Goal: Information Seeking & Learning: Check status

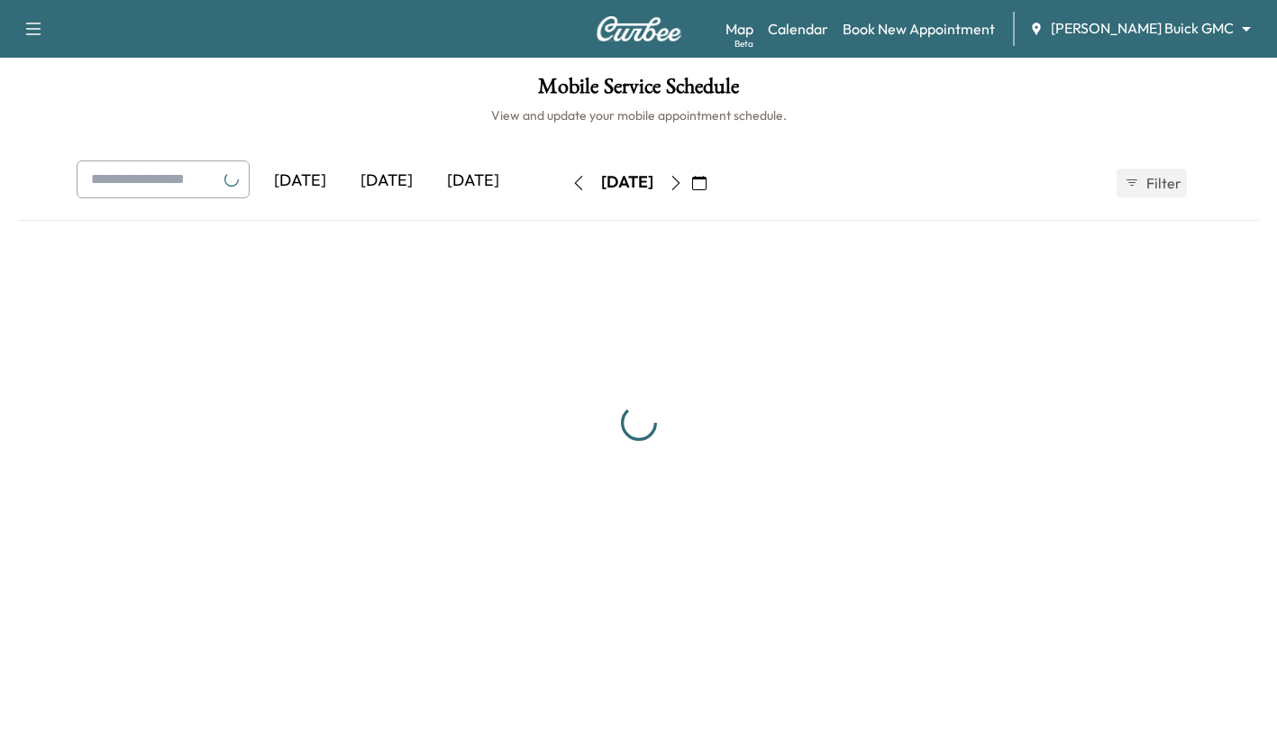
click at [382, 178] on div "[DATE]" at bounding box center [386, 180] width 87 height 41
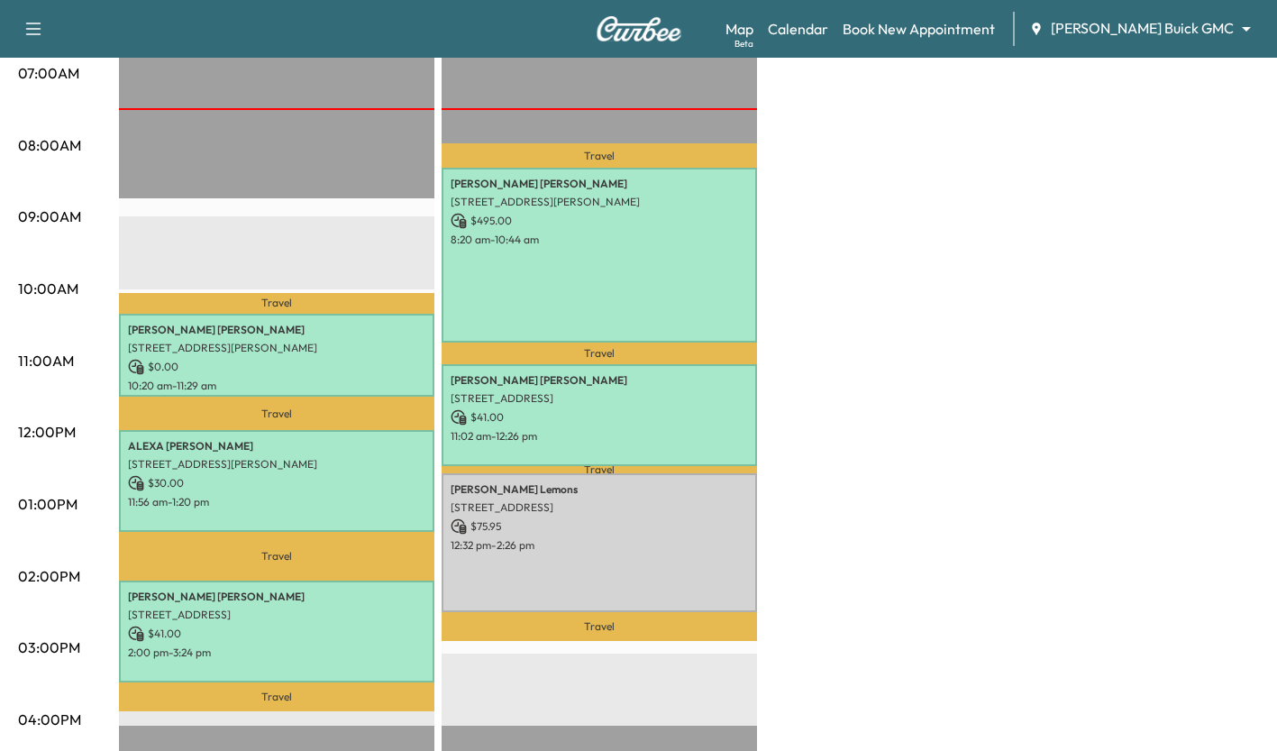
scroll to position [420, 0]
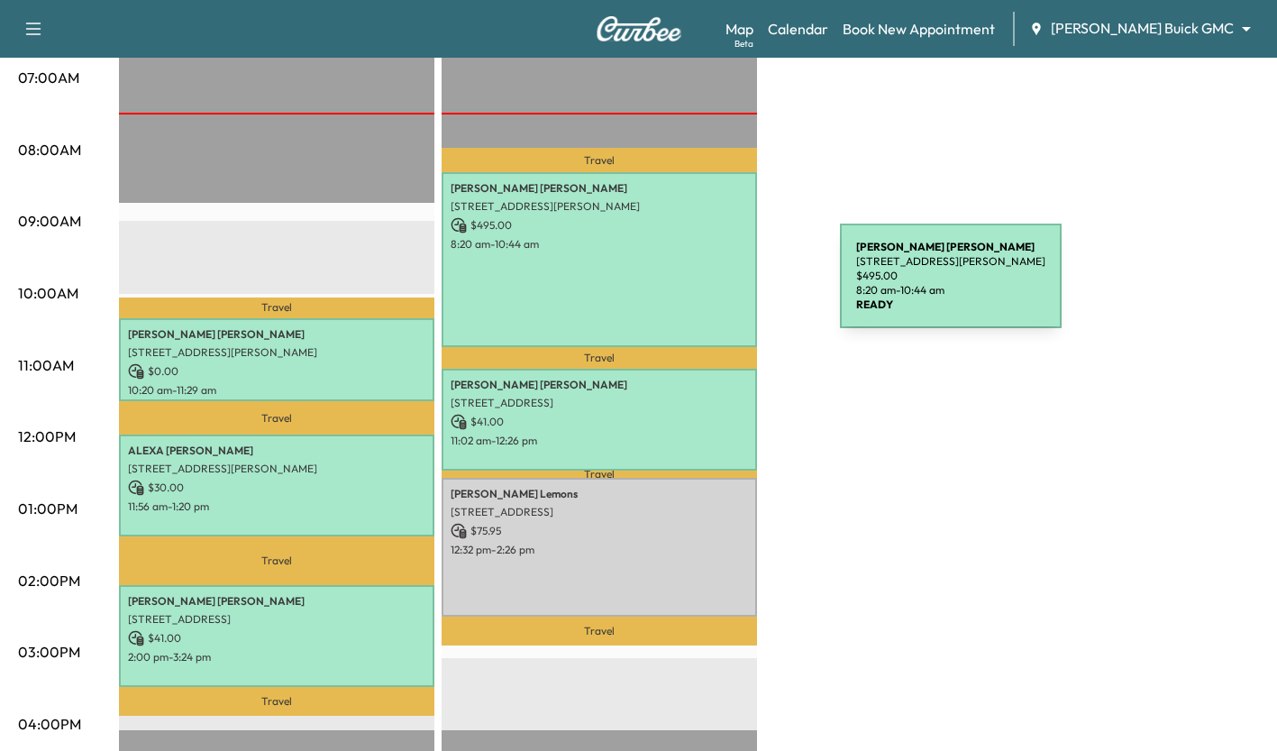
click at [705, 287] on div "[PERSON_NAME] [STREET_ADDRESS][PERSON_NAME] $ 495.00 8:20 am - 10:44 am" at bounding box center [600, 259] width 316 height 175
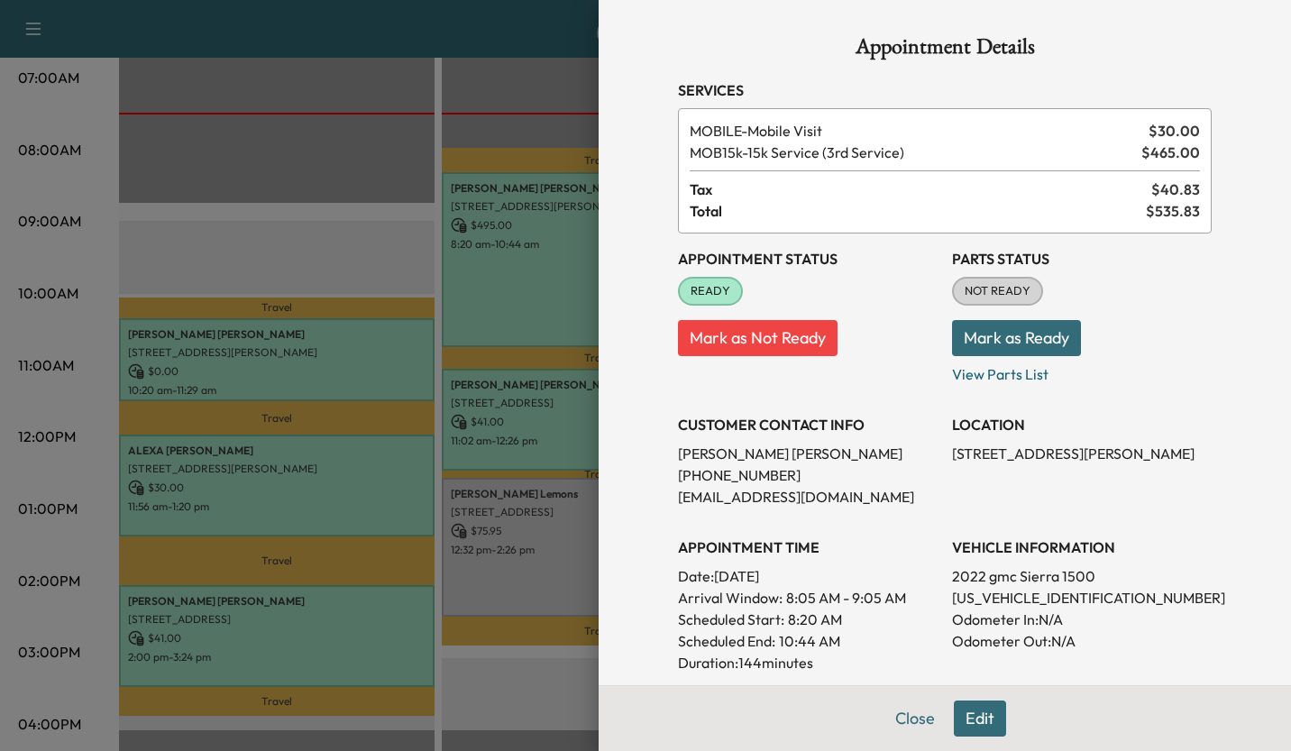
click at [354, 163] on div at bounding box center [645, 375] width 1291 height 751
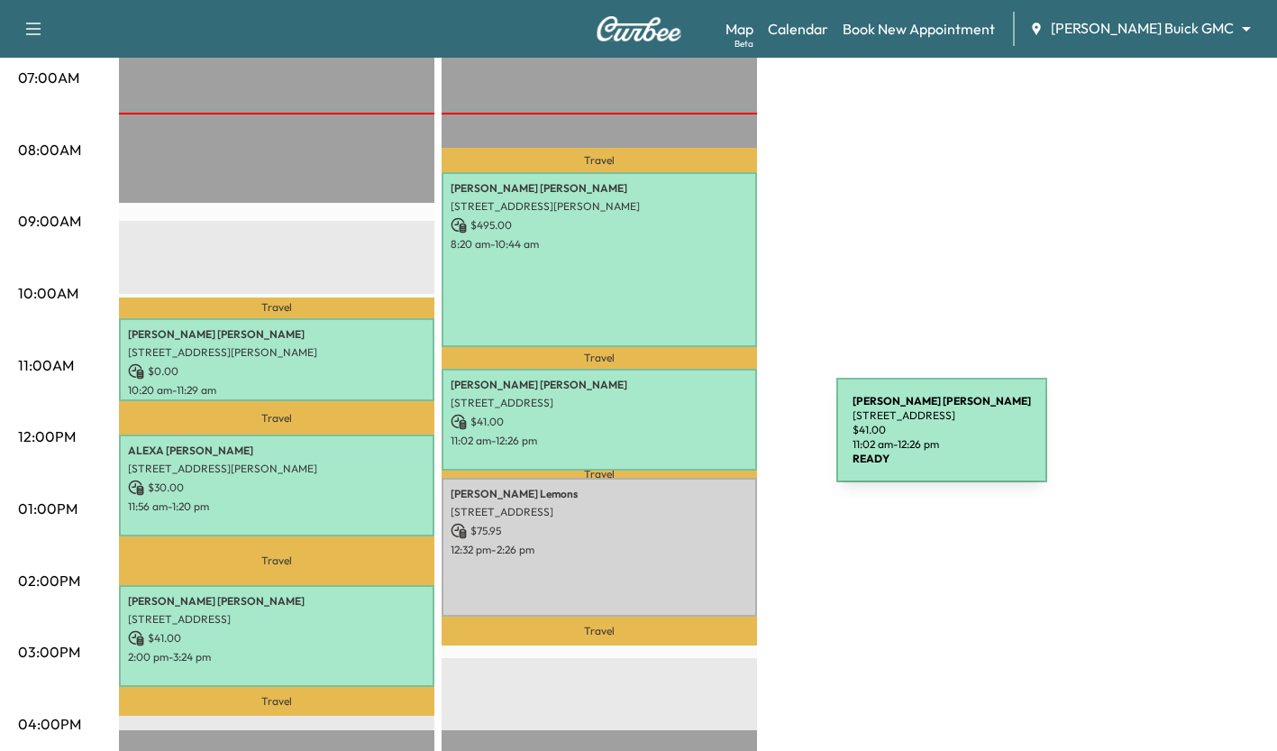
click at [701, 441] on p "11:02 am - 12:26 pm" at bounding box center [599, 441] width 297 height 14
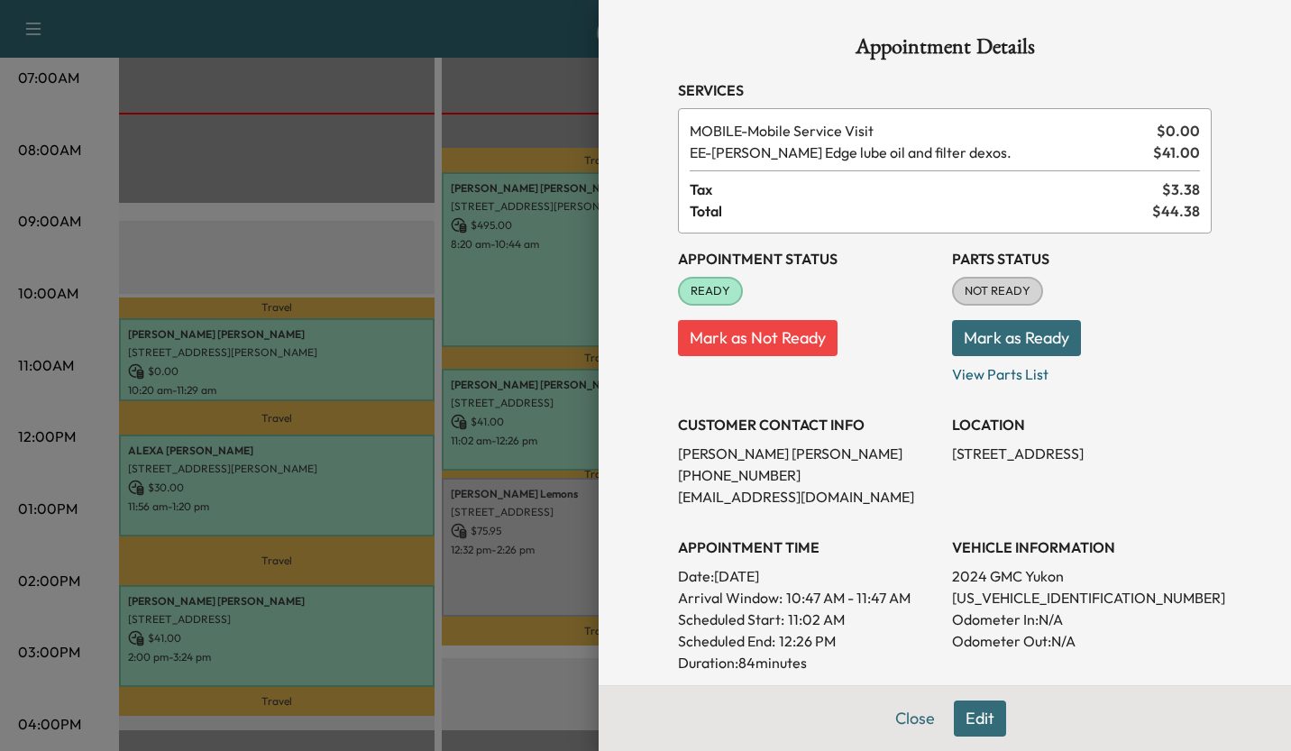
click at [316, 215] on div at bounding box center [645, 375] width 1291 height 751
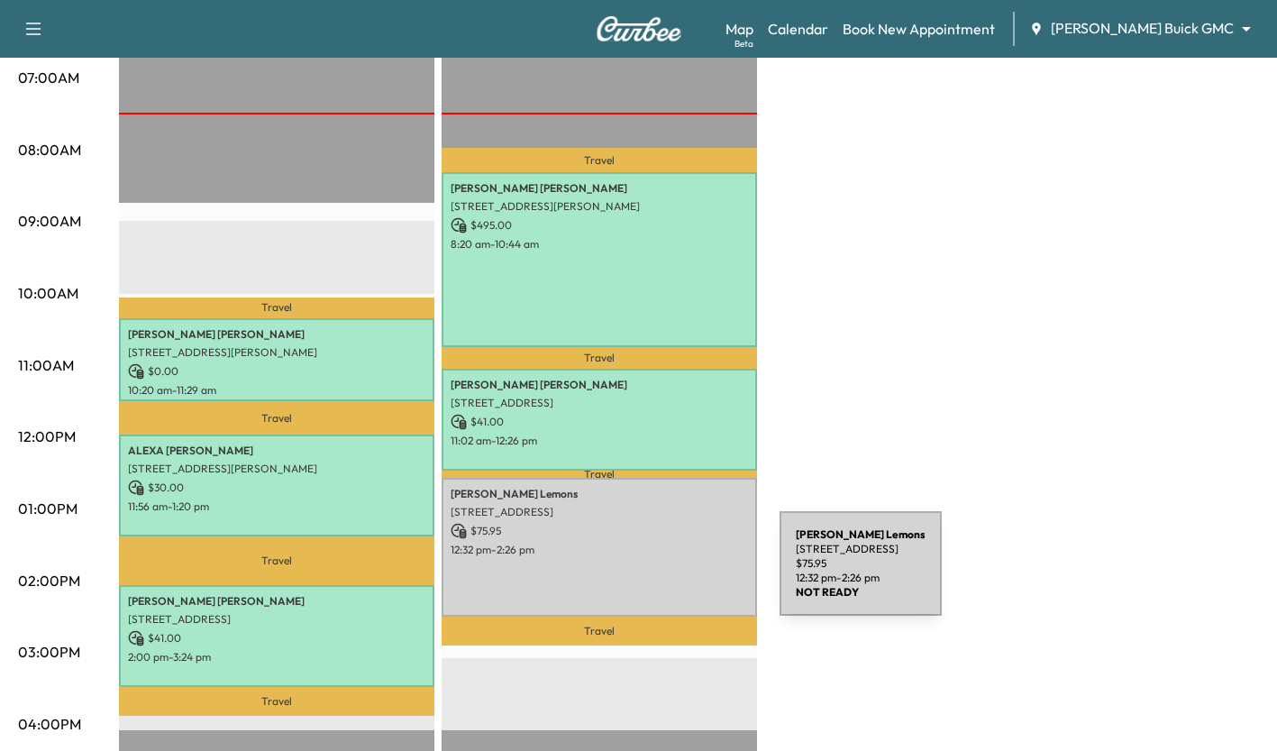
click at [645, 574] on div "[PERSON_NAME] [STREET_ADDRESS][PERSON_NAME] $ 75.95 12:32 pm - 2:26 pm" at bounding box center [600, 547] width 316 height 138
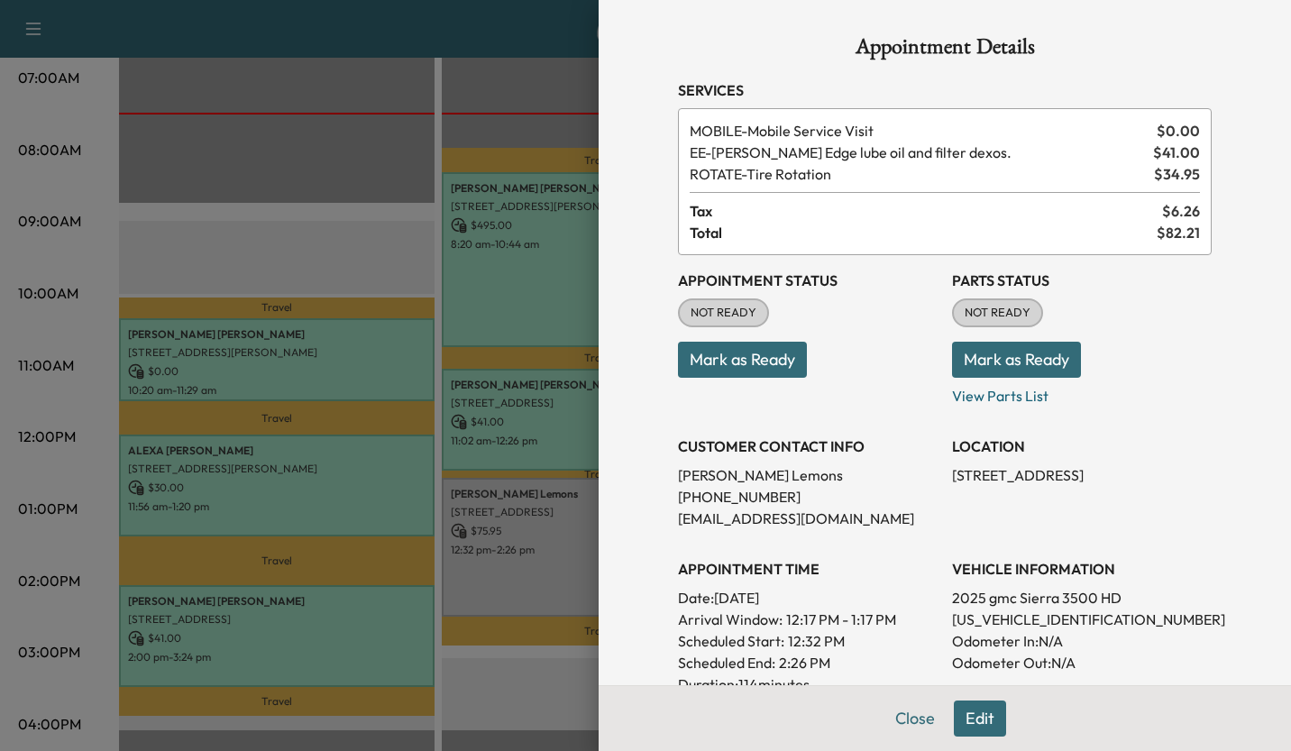
click at [563, 682] on div at bounding box center [645, 375] width 1291 height 751
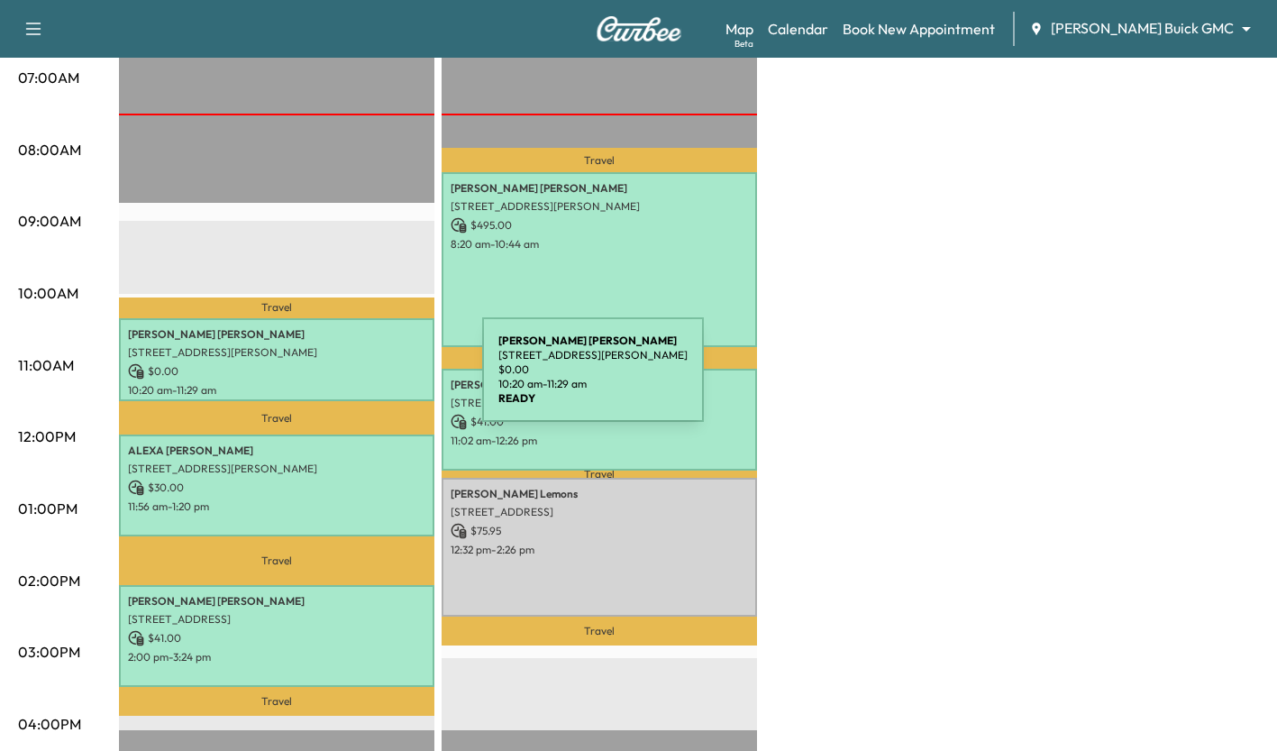
click at [347, 383] on p "10:20 am - 11:29 am" at bounding box center [276, 390] width 297 height 14
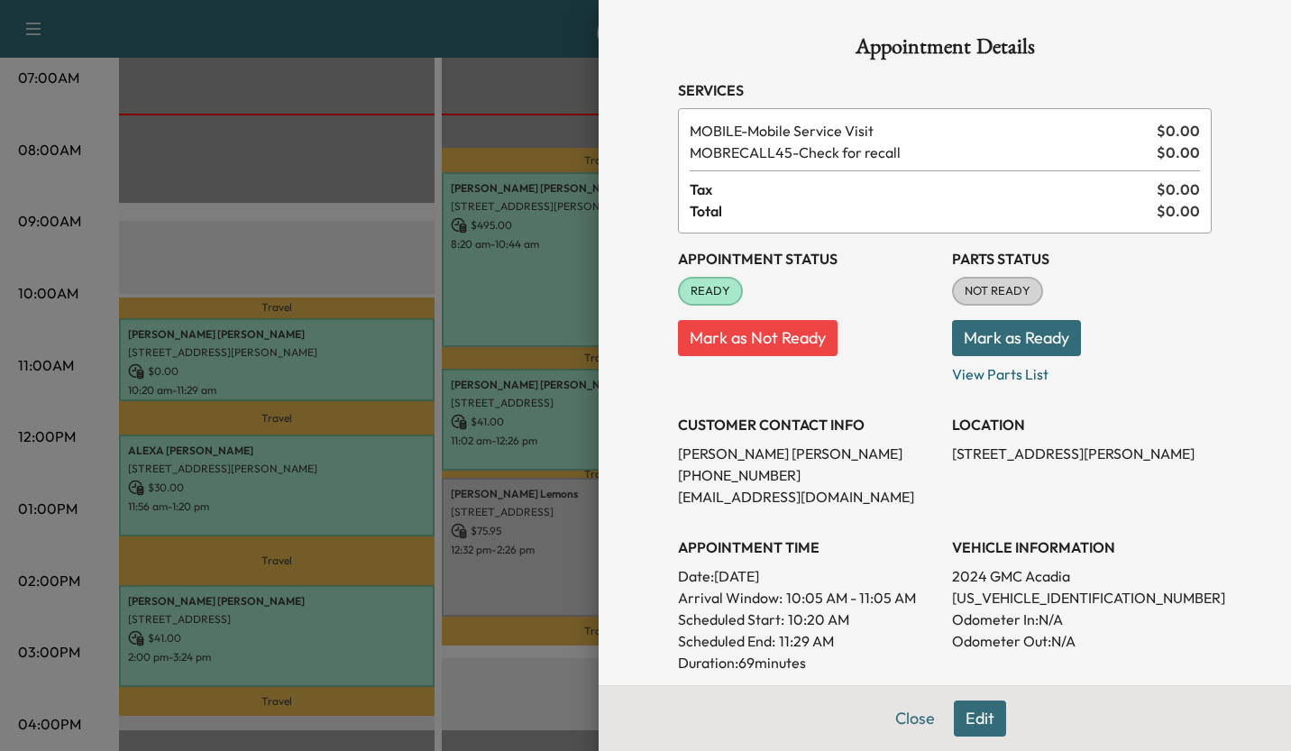
click at [327, 201] on div at bounding box center [645, 375] width 1291 height 751
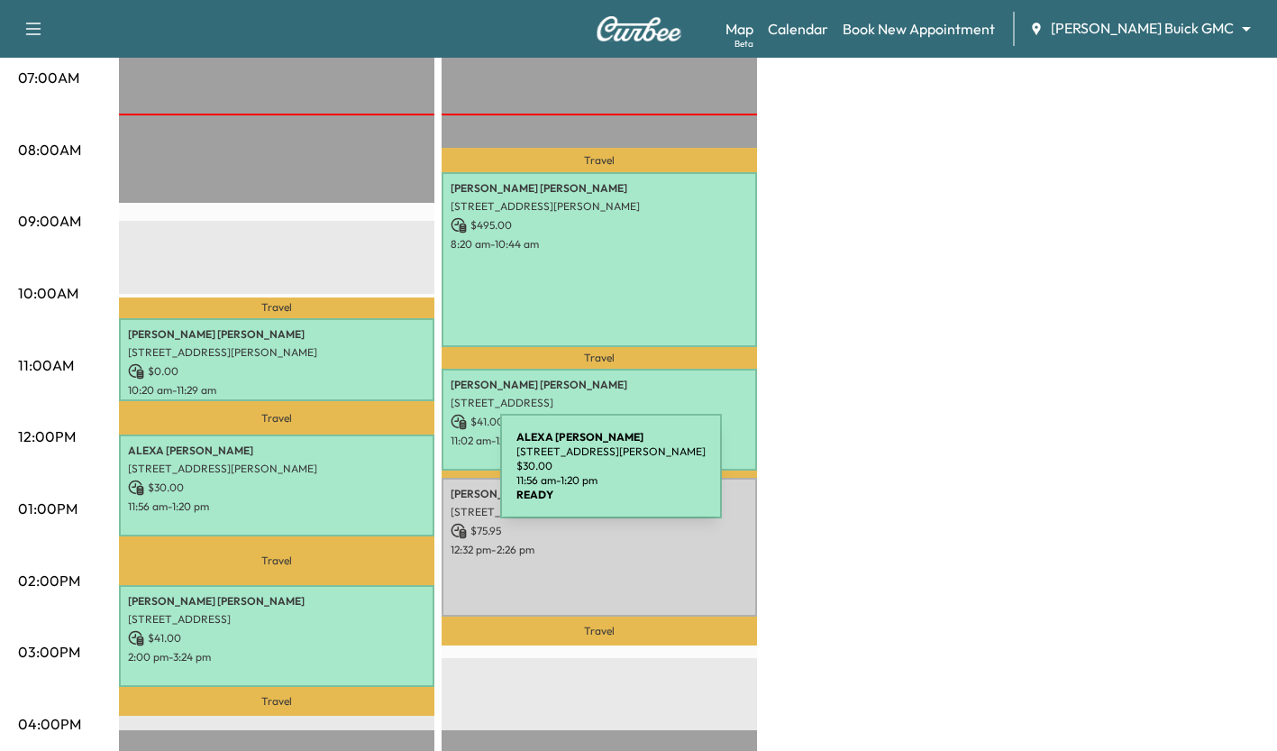
click at [365, 480] on p "$ 30.00" at bounding box center [276, 488] width 297 height 16
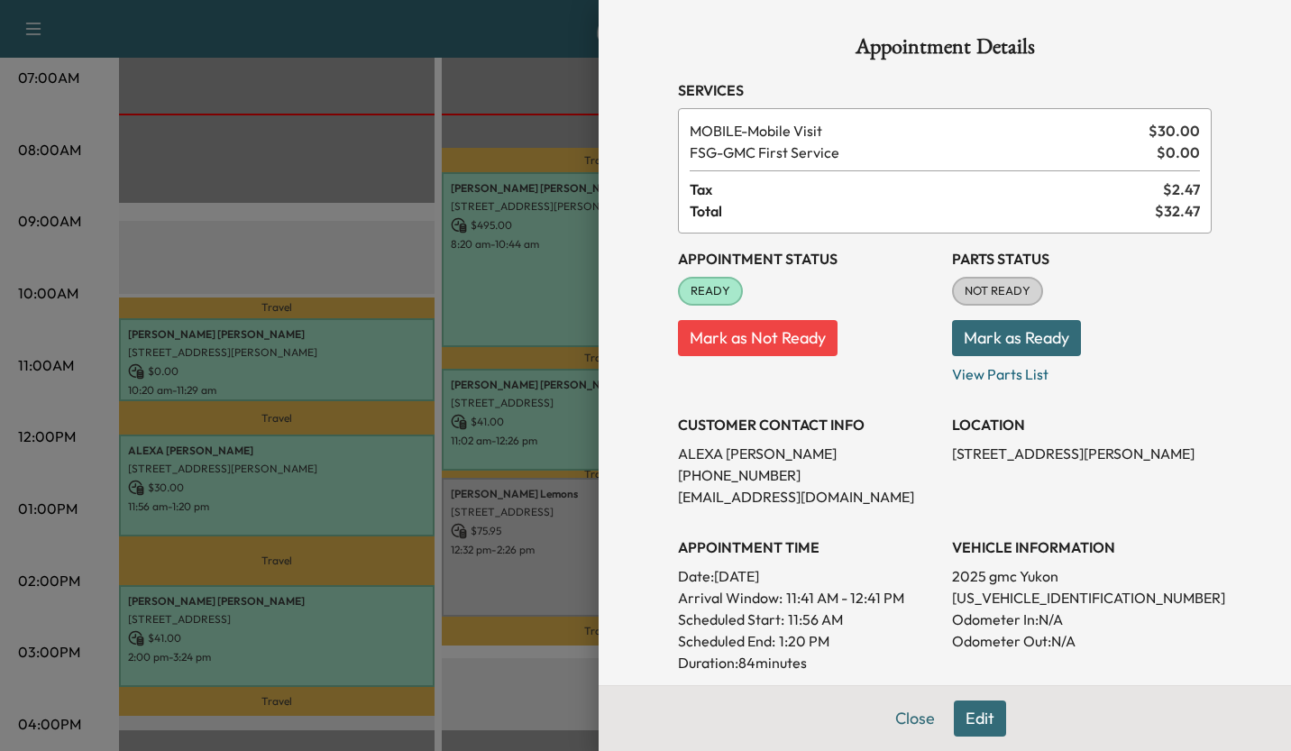
click at [350, 190] on div at bounding box center [645, 375] width 1291 height 751
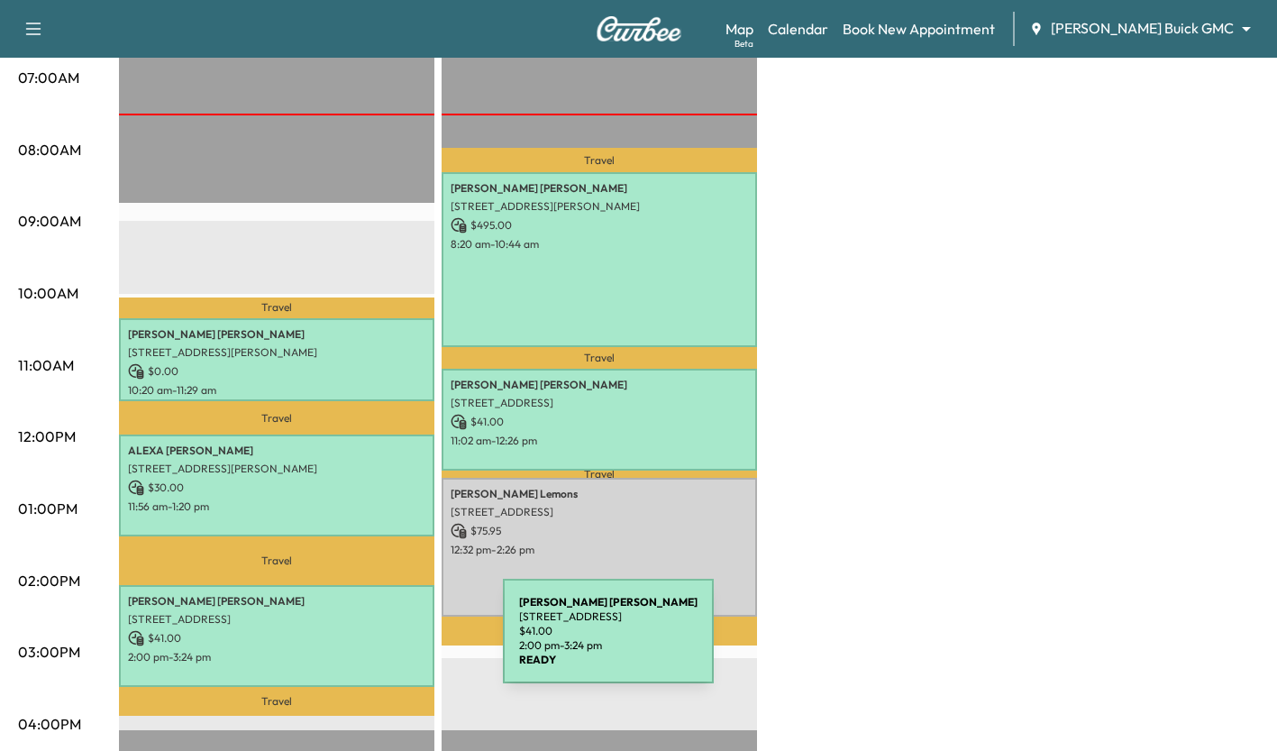
click at [368, 642] on div "[PERSON_NAME] [STREET_ADDRESS][PERSON_NAME] $ 41.00 2:00 pm - 3:24 pm" at bounding box center [277, 636] width 316 height 102
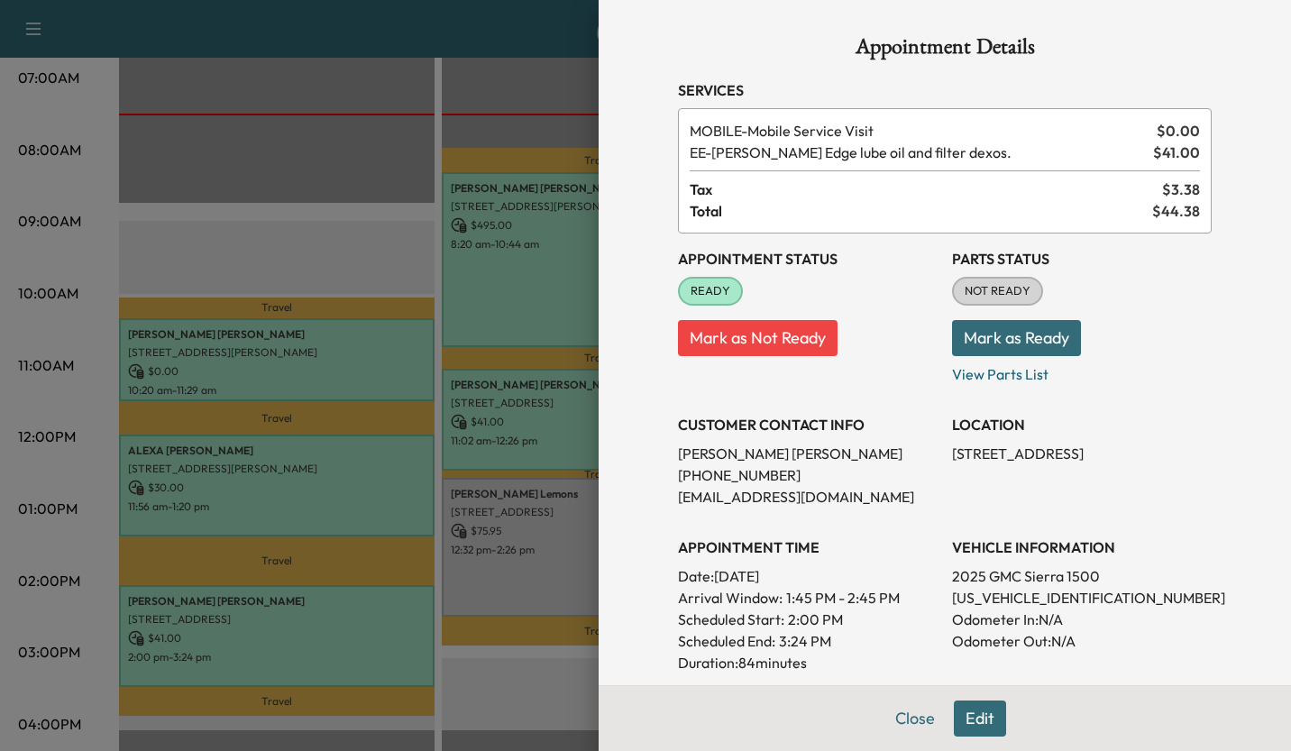
click at [501, 670] on div at bounding box center [645, 375] width 1291 height 751
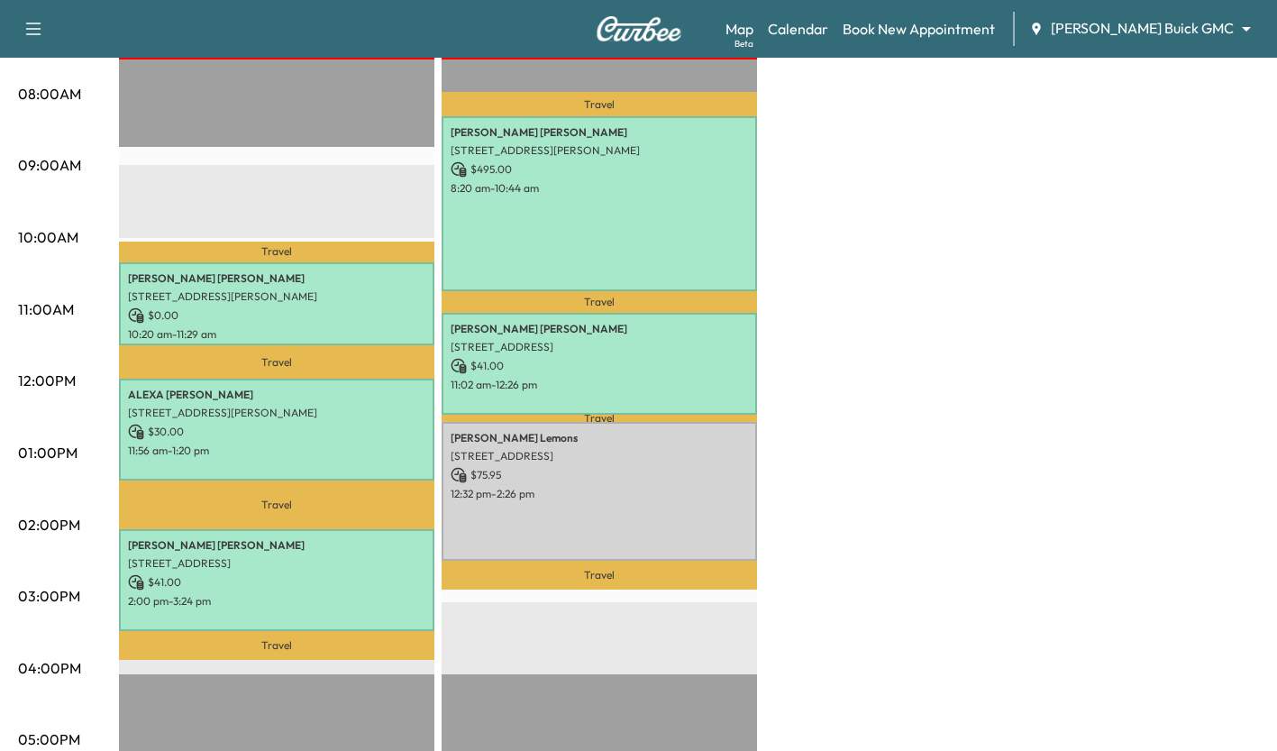
scroll to position [477, 0]
click at [1219, 12] on div "Map Beta Calendar Book New Appointment [PERSON_NAME] Buick GMC ******** ​" at bounding box center [994, 29] width 537 height 34
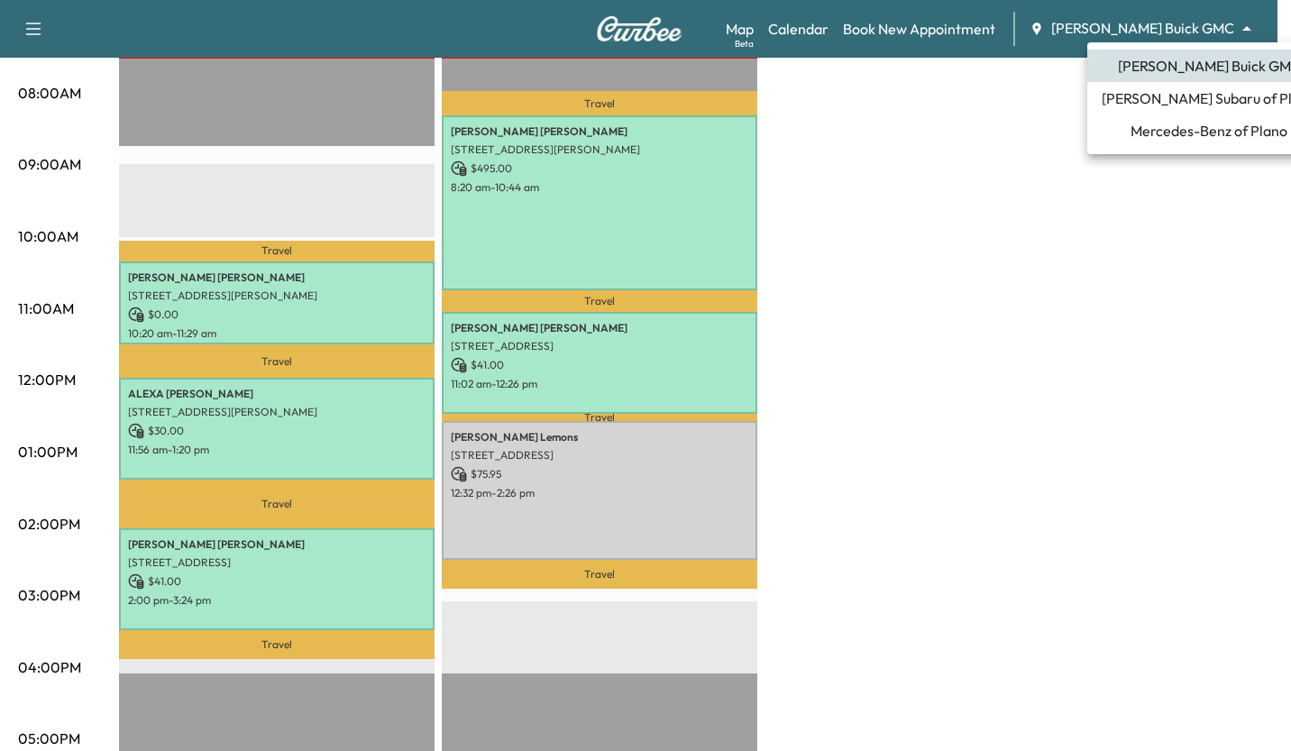
click at [1135, 94] on span "[PERSON_NAME] Subaru of Plano" at bounding box center [1209, 98] width 215 height 22
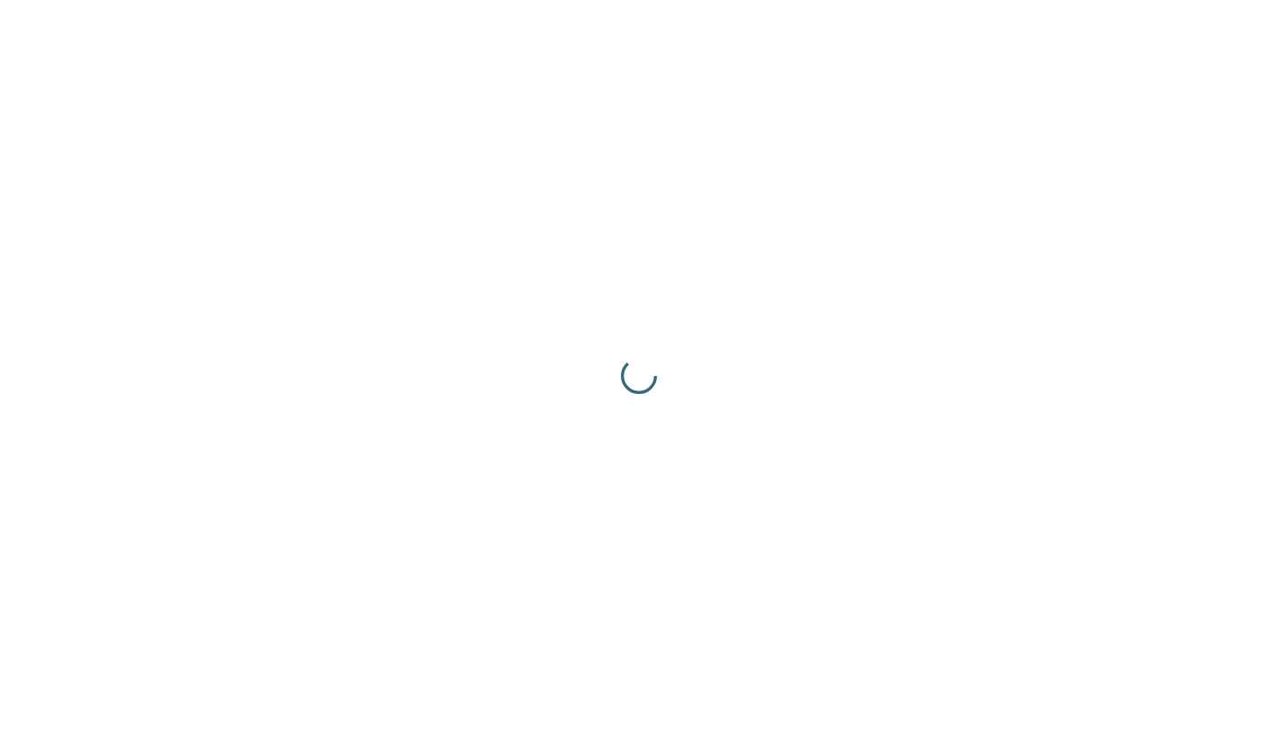
scroll to position [0, 0]
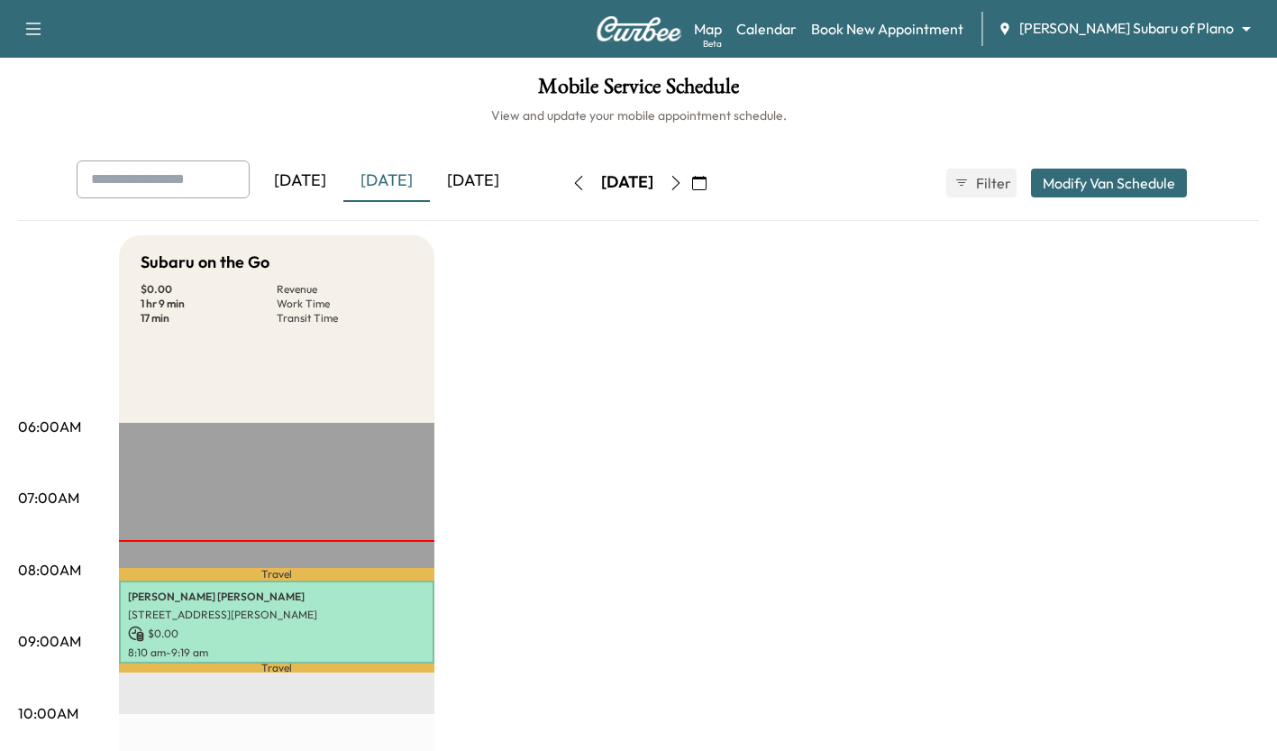
click at [1188, 46] on div "Support Log Out Map Beta Calendar Book New Appointment [PERSON_NAME] Subaru of …" at bounding box center [638, 29] width 1277 height 58
click at [1207, 40] on div "Map Beta Calendar Book New Appointment [PERSON_NAME] Subaru of Plano ******** ​" at bounding box center [978, 29] width 569 height 34
click at [1217, 37] on body "Support Log Out Map Beta Calendar Book New Appointment [PERSON_NAME] Subaru of …" at bounding box center [645, 375] width 1291 height 751
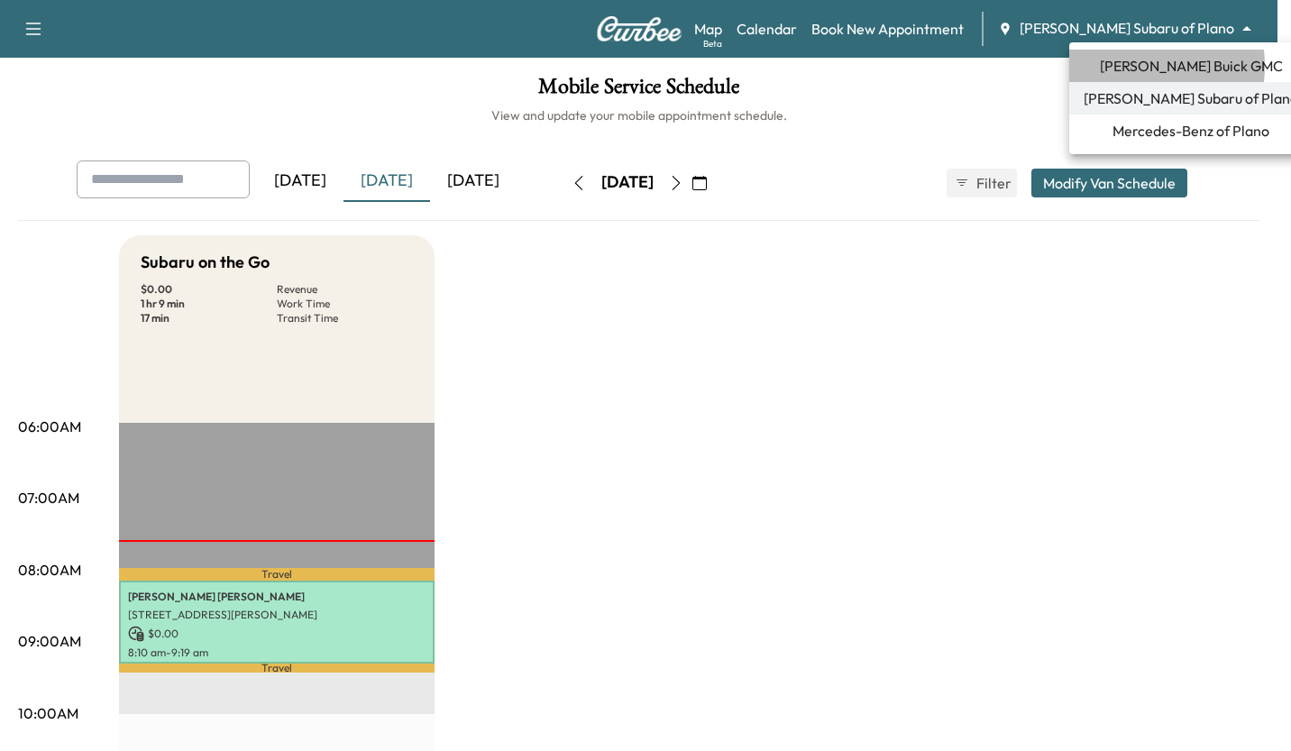
click at [1124, 66] on span "[PERSON_NAME] Buick GMC" at bounding box center [1191, 66] width 183 height 22
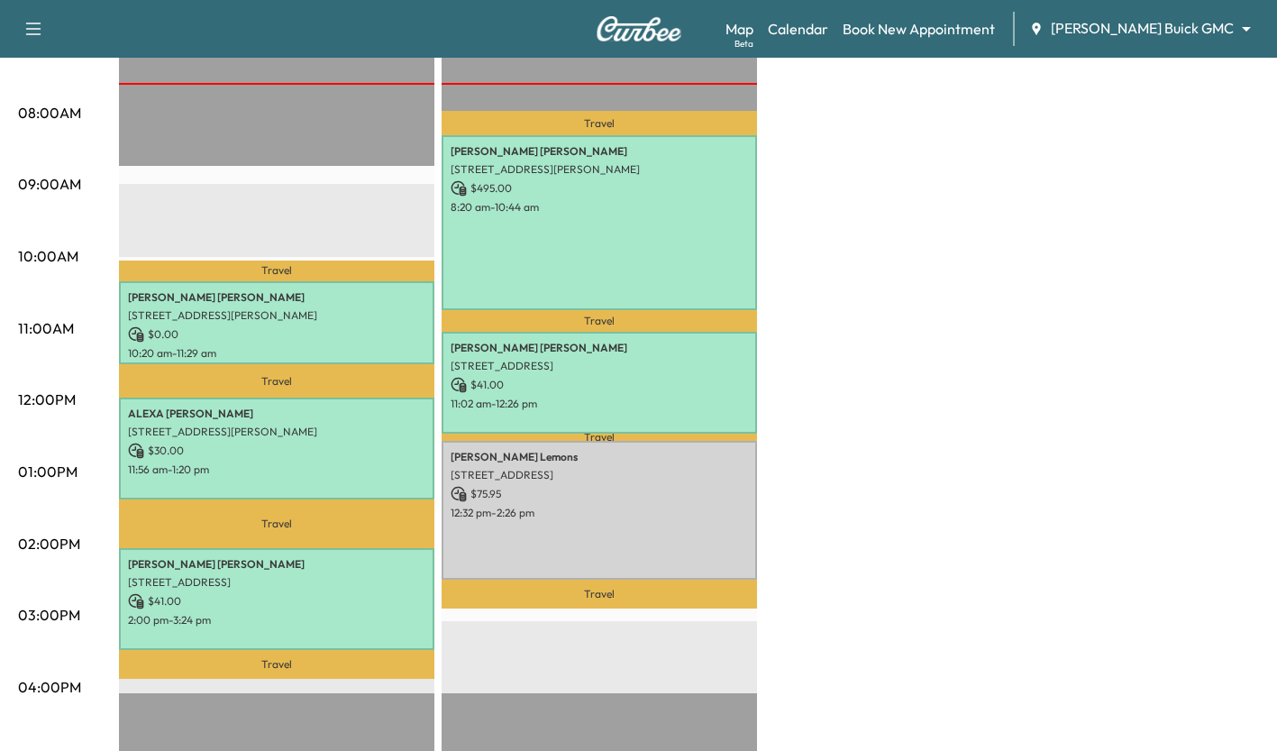
scroll to position [459, 0]
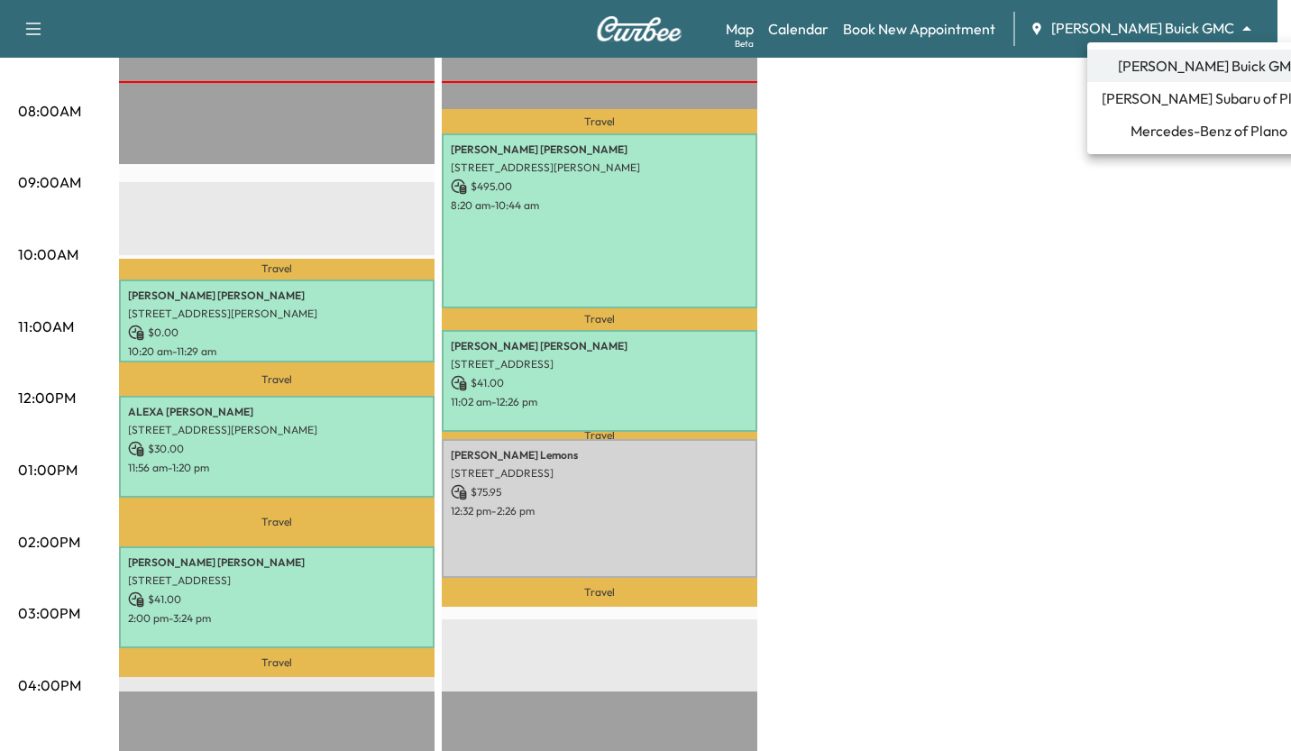
click at [1146, 129] on span "Mercedes-Benz of Plano" at bounding box center [1208, 131] width 157 height 22
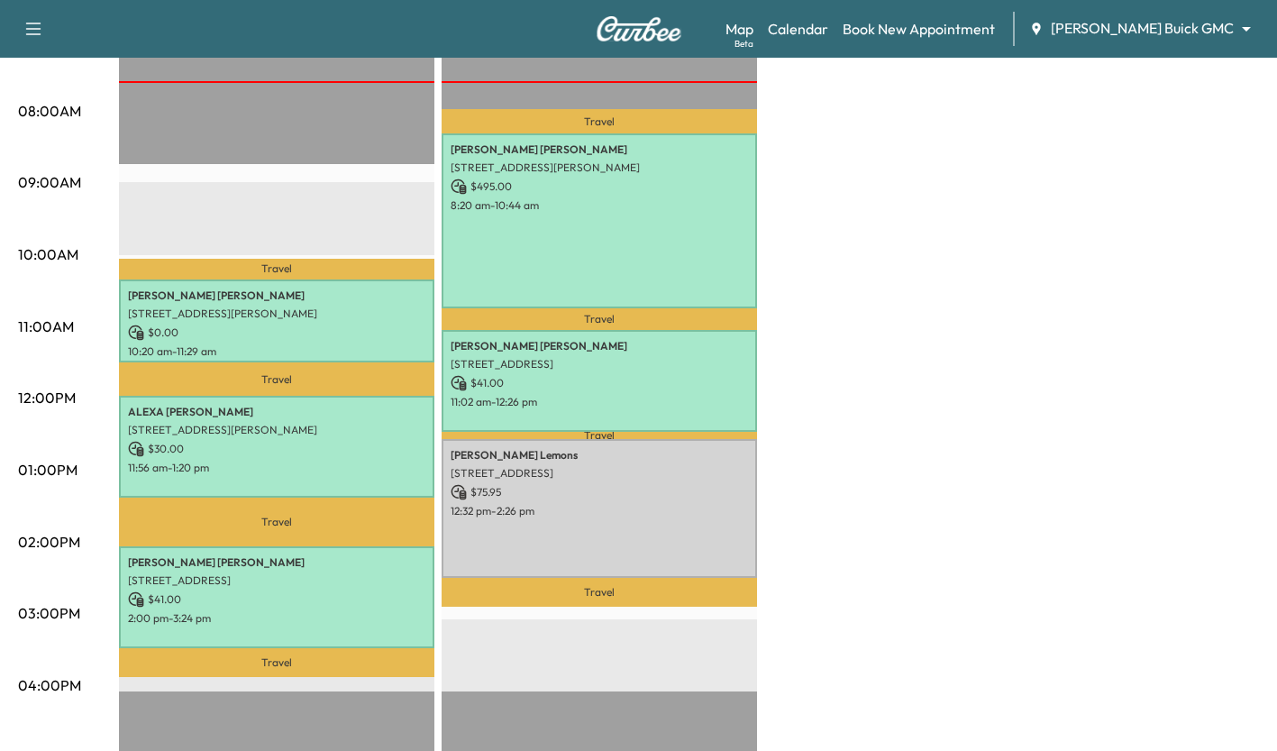
scroll to position [0, 0]
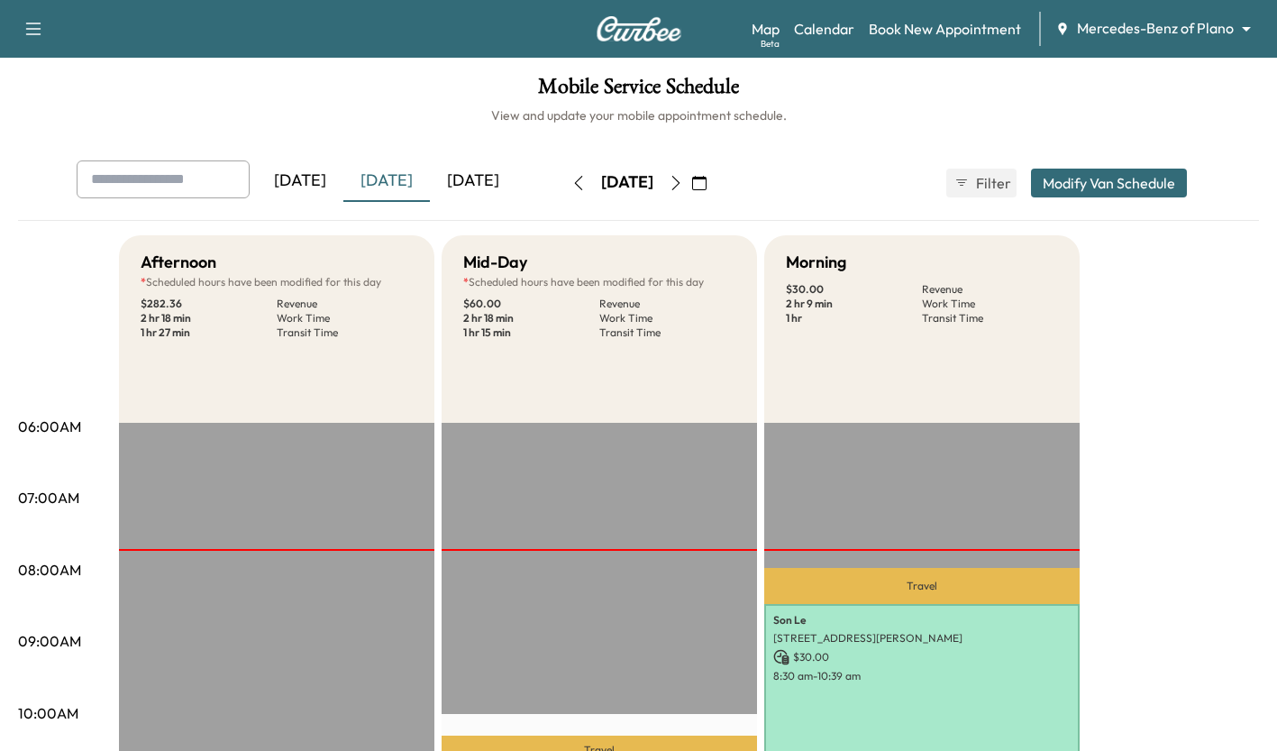
scroll to position [656, 0]
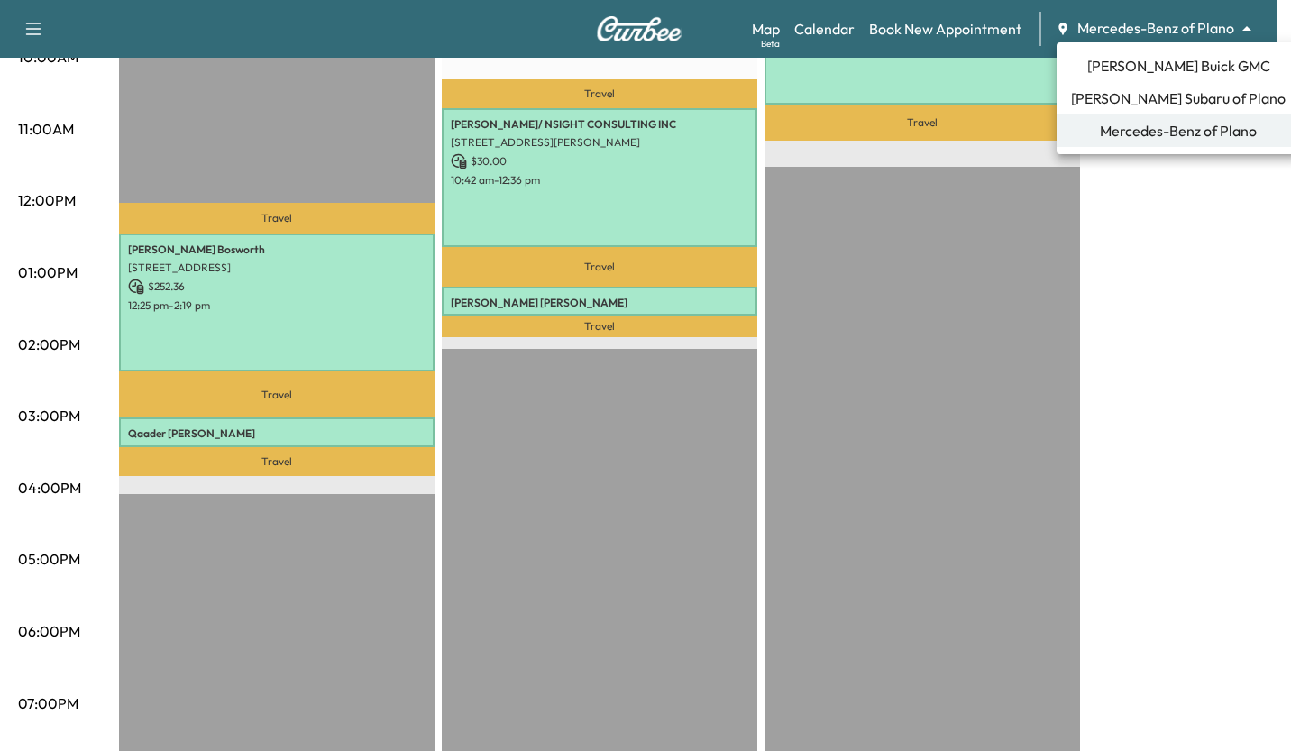
click at [1148, 67] on span "[PERSON_NAME] Buick GMC" at bounding box center [1178, 66] width 183 height 22
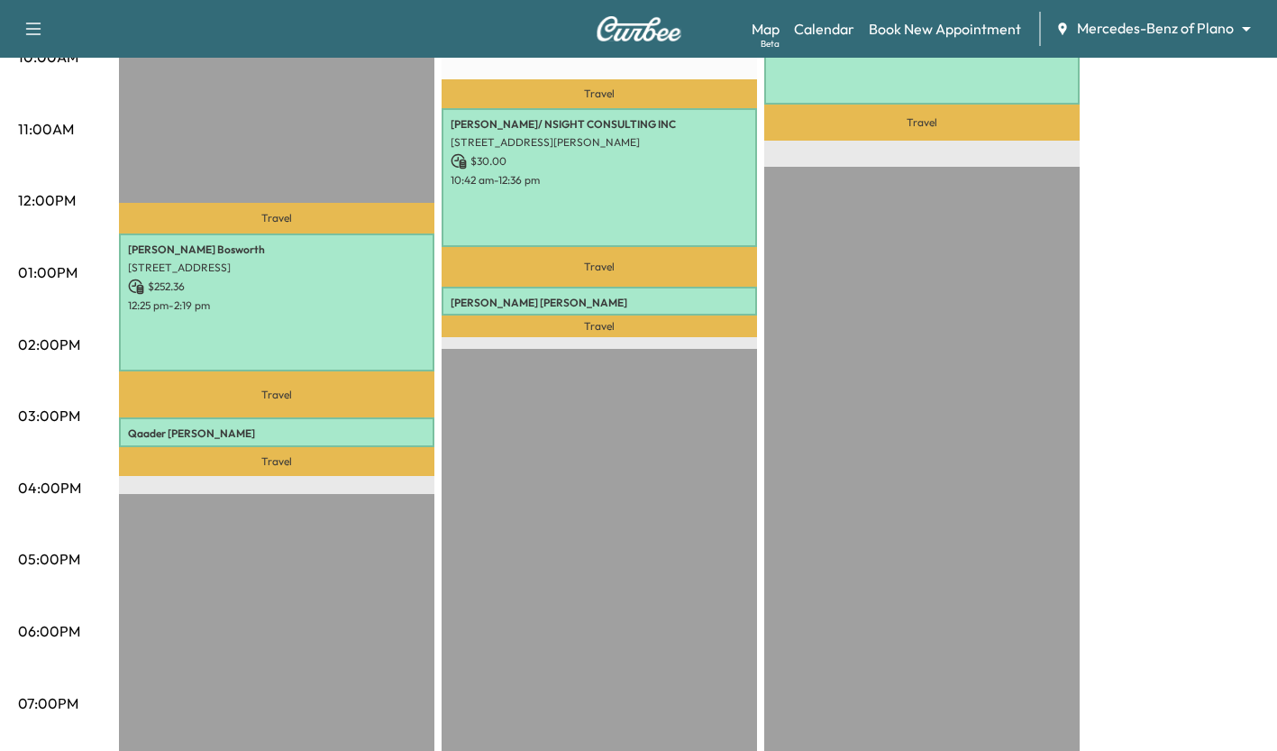
scroll to position [0, 0]
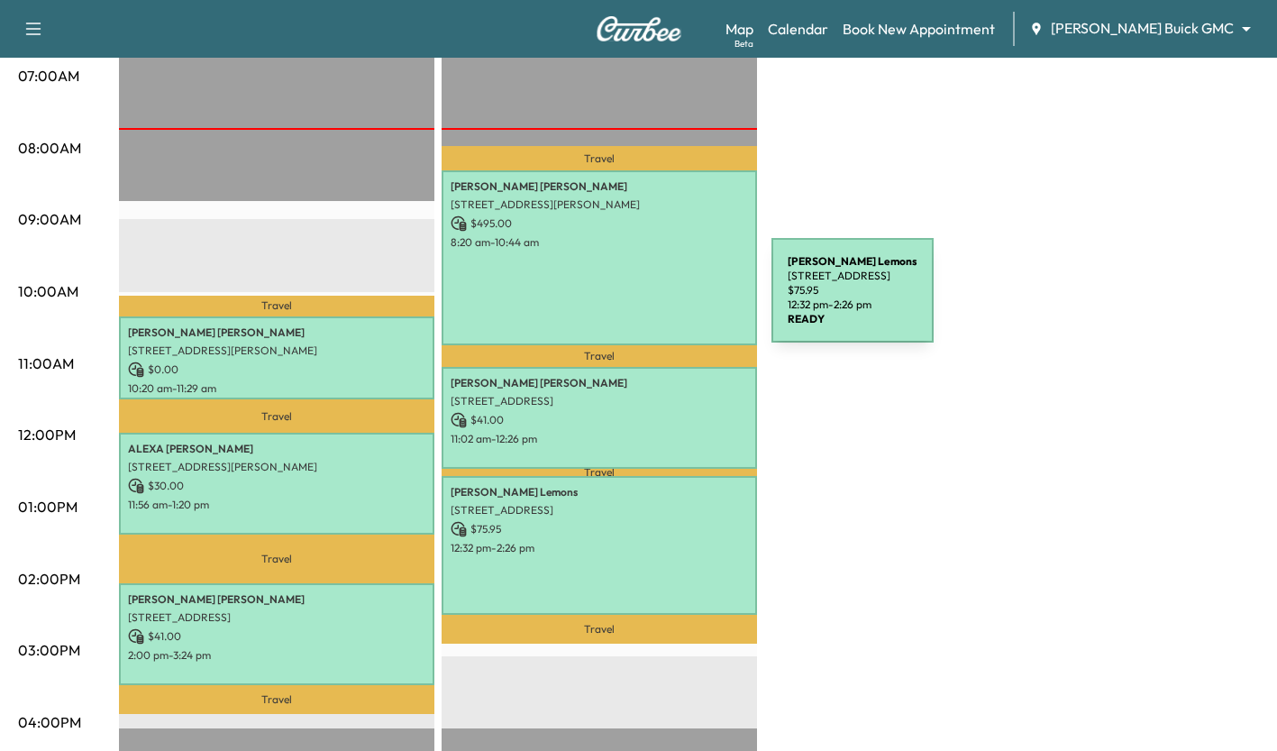
scroll to position [421, 0]
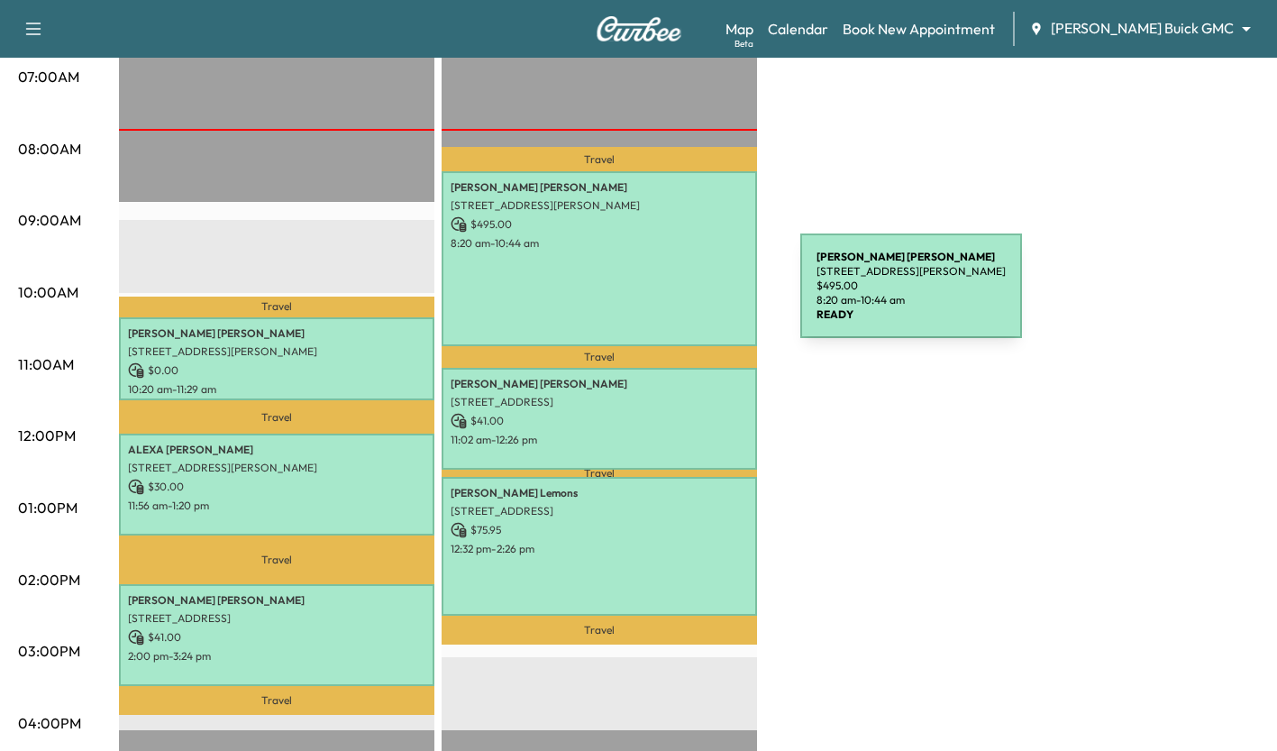
click at [665, 297] on div "[PERSON_NAME] [STREET_ADDRESS][PERSON_NAME] $ 495.00 8:20 am - 10:44 am" at bounding box center [600, 258] width 316 height 175
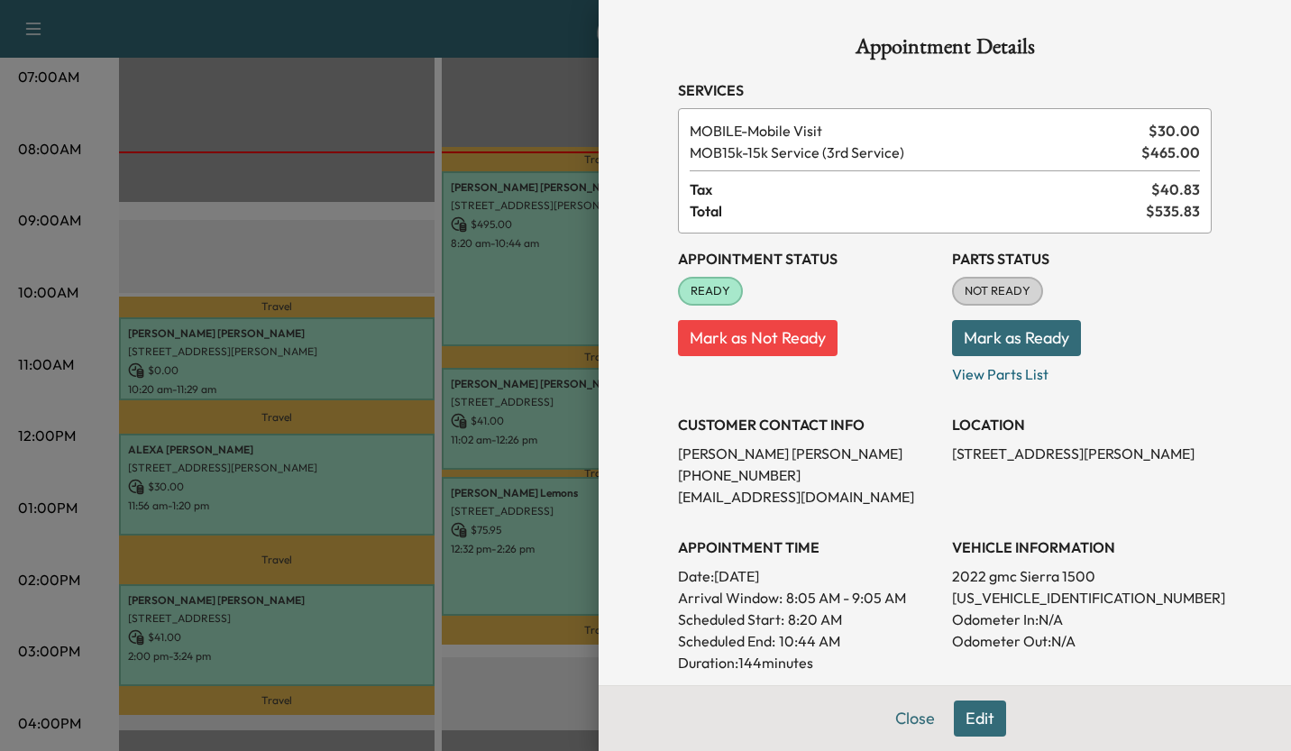
click at [343, 165] on div at bounding box center [645, 375] width 1291 height 751
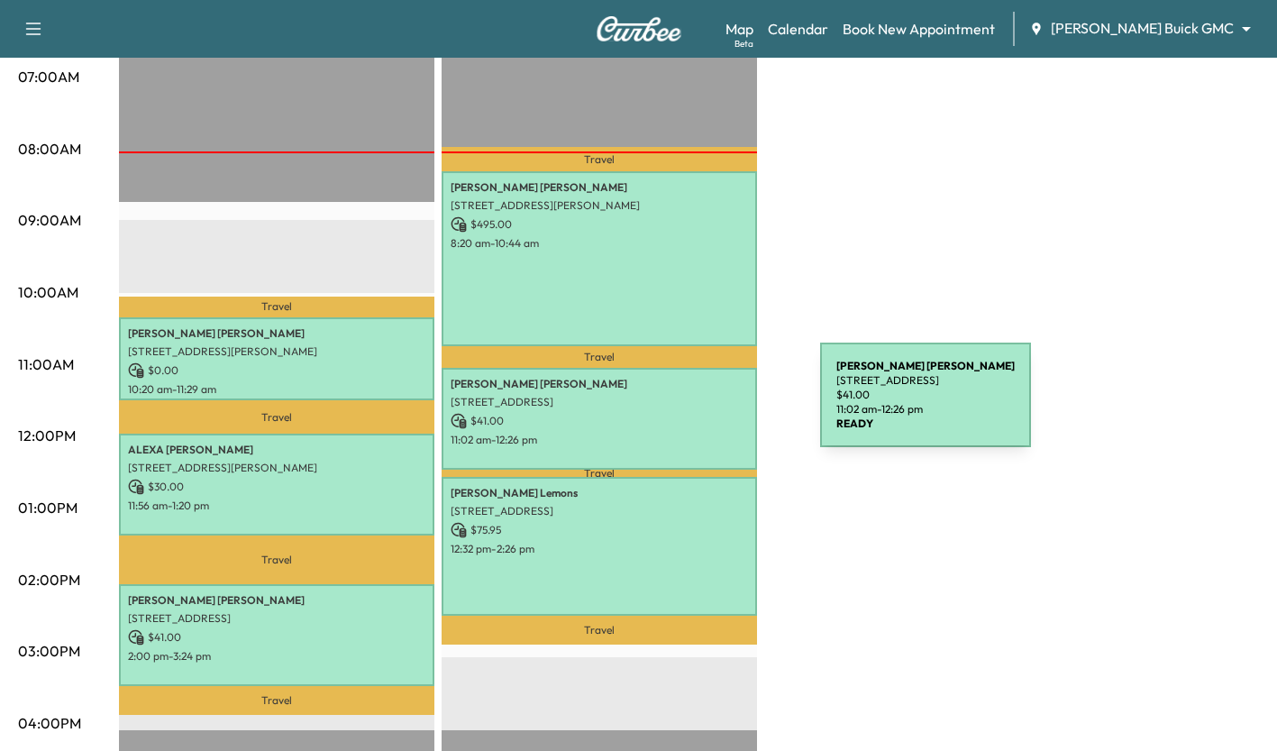
click at [685, 406] on div "[PERSON_NAME] [STREET_ADDRESS] $ 41.00 11:02 am - 12:26 pm" at bounding box center [600, 419] width 316 height 102
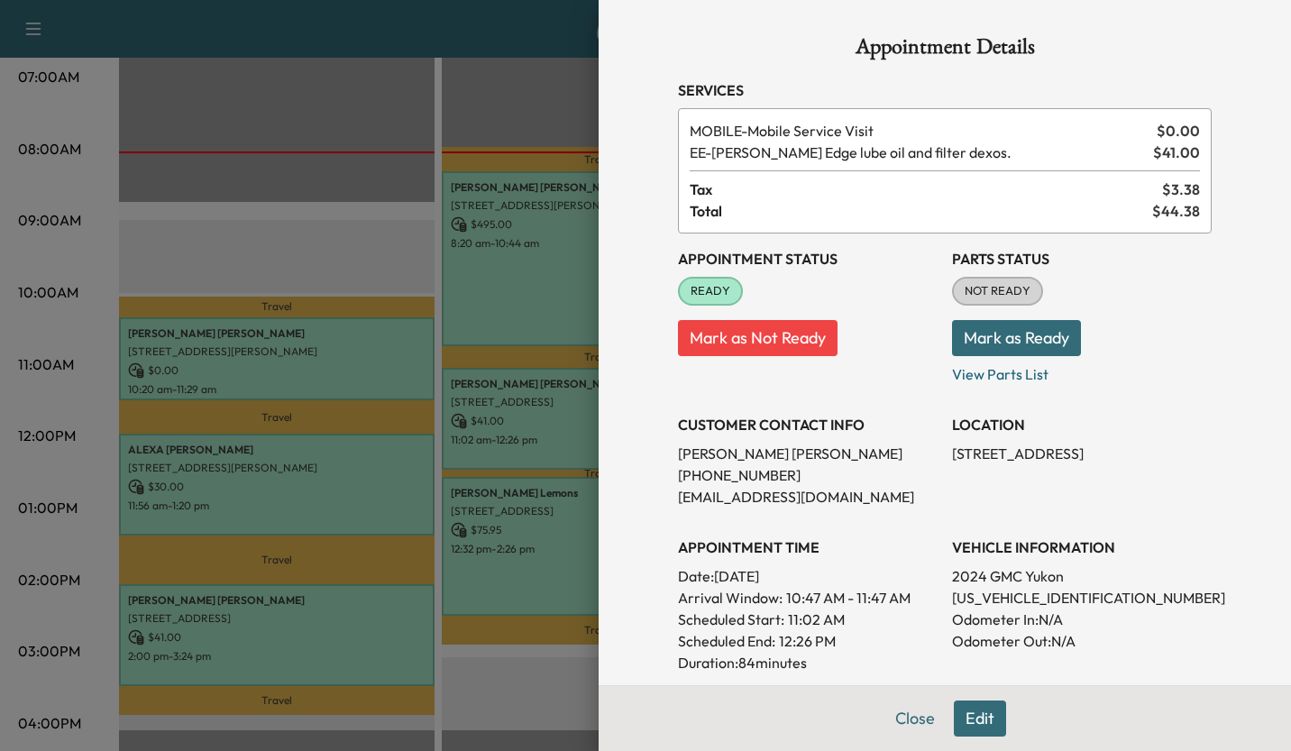
click at [361, 236] on div at bounding box center [645, 375] width 1291 height 751
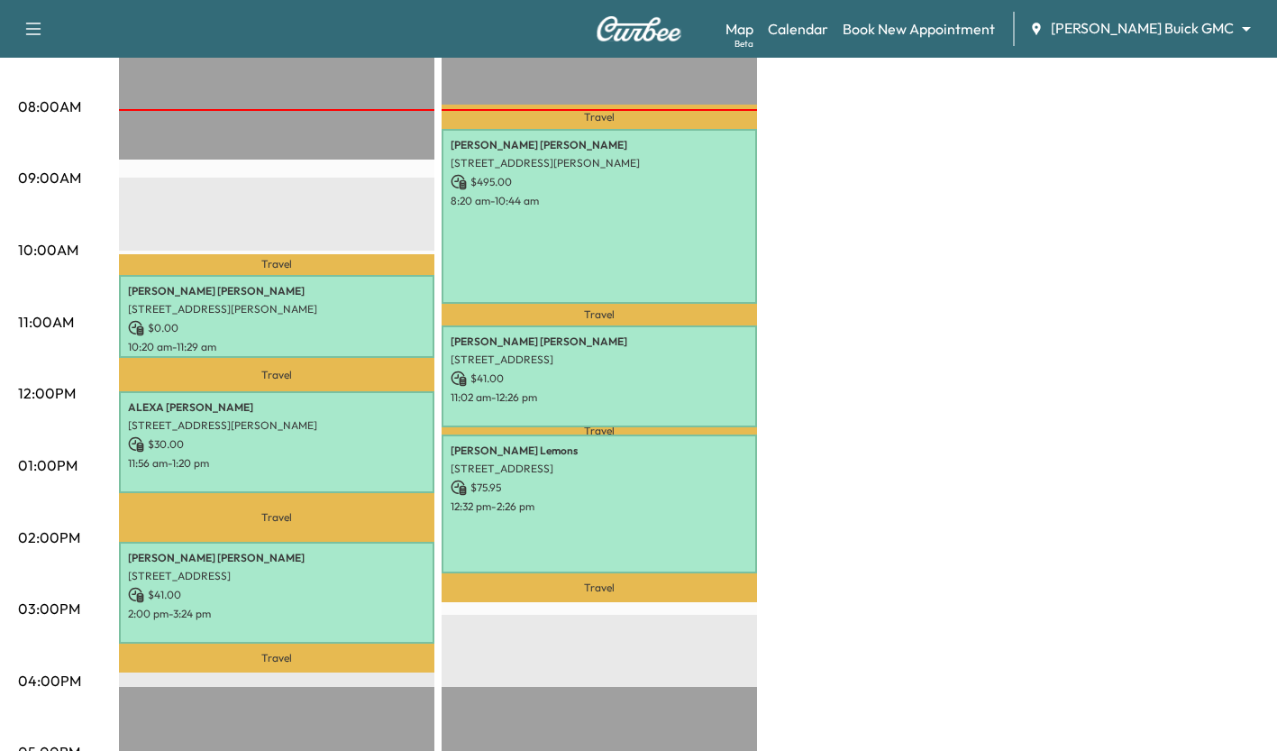
scroll to position [432, 0]
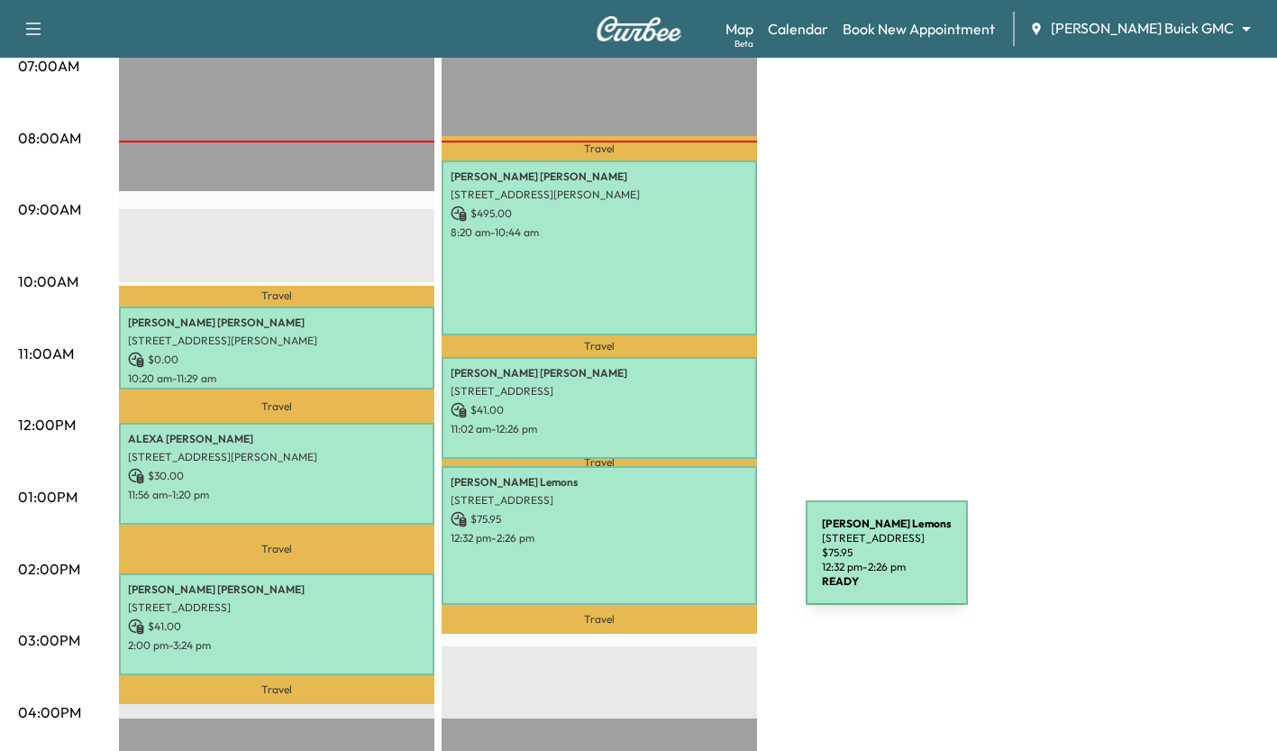
click at [671, 563] on div "[PERSON_NAME] [STREET_ADDRESS][PERSON_NAME] $ 75.95 12:32 pm - 2:26 pm" at bounding box center [600, 535] width 316 height 138
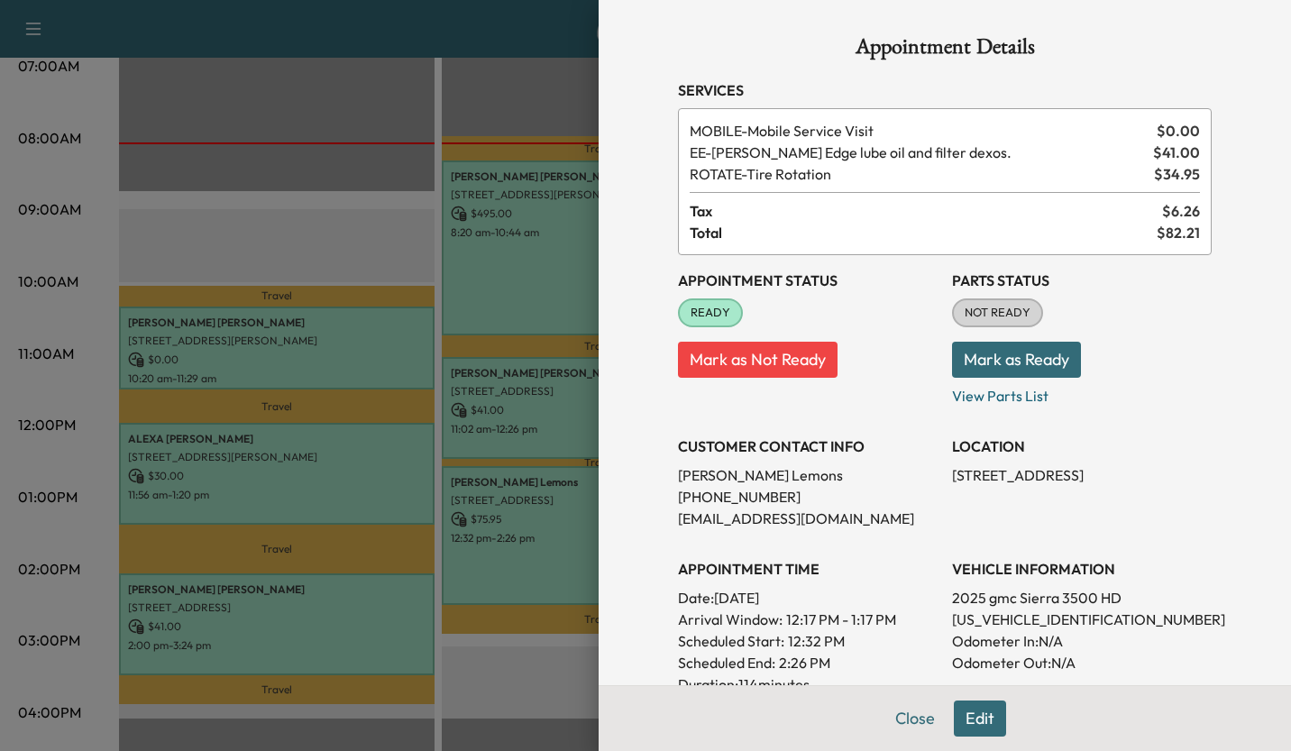
click at [506, 661] on div at bounding box center [645, 375] width 1291 height 751
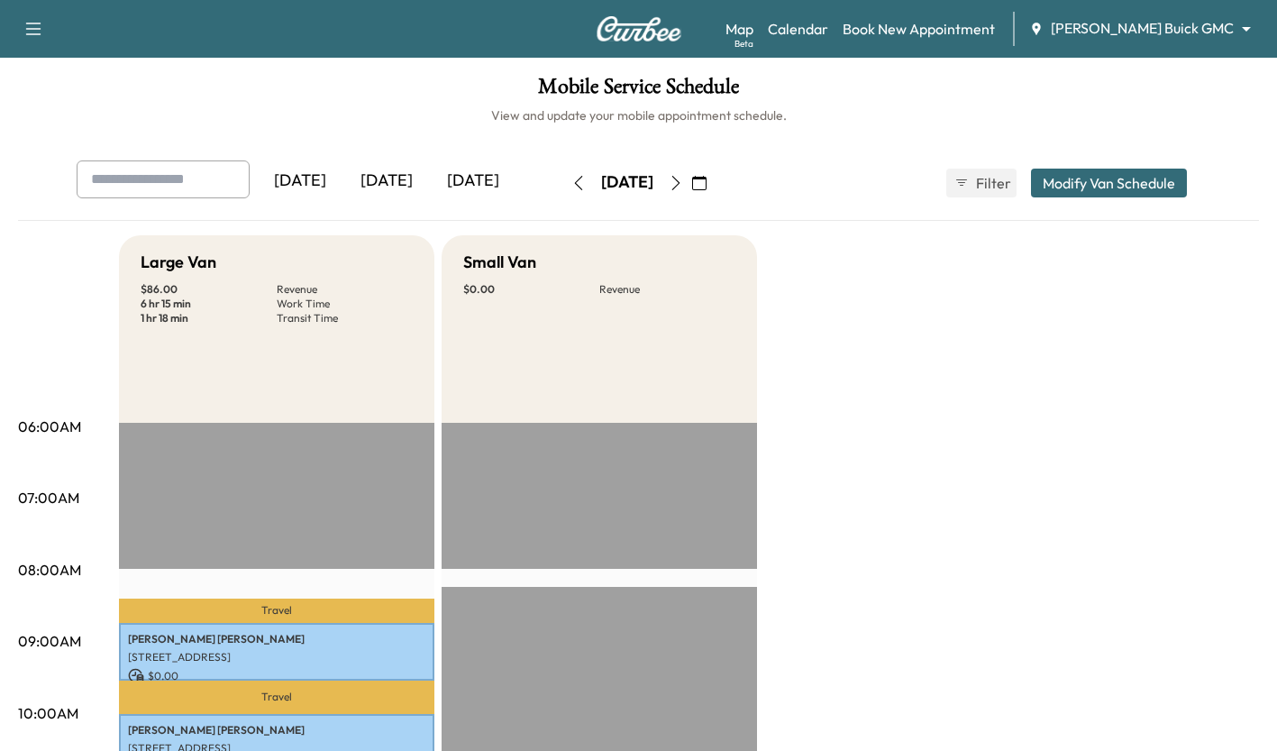
click at [1129, 27] on body "Support Log Out Map Beta Calendar Book New Appointment Ewing Buick GMC ********…" at bounding box center [638, 375] width 1277 height 751
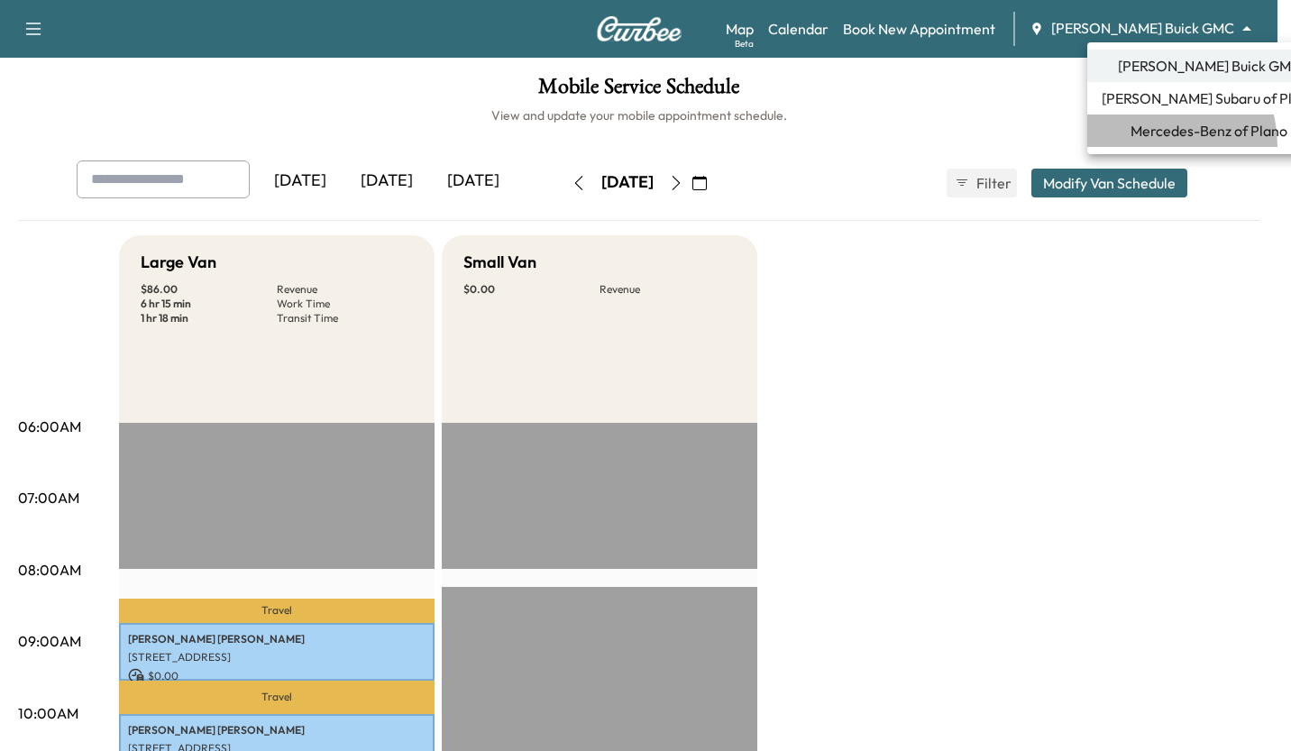
click at [1146, 146] on li "Mercedes-Benz of Plano" at bounding box center [1208, 130] width 243 height 32
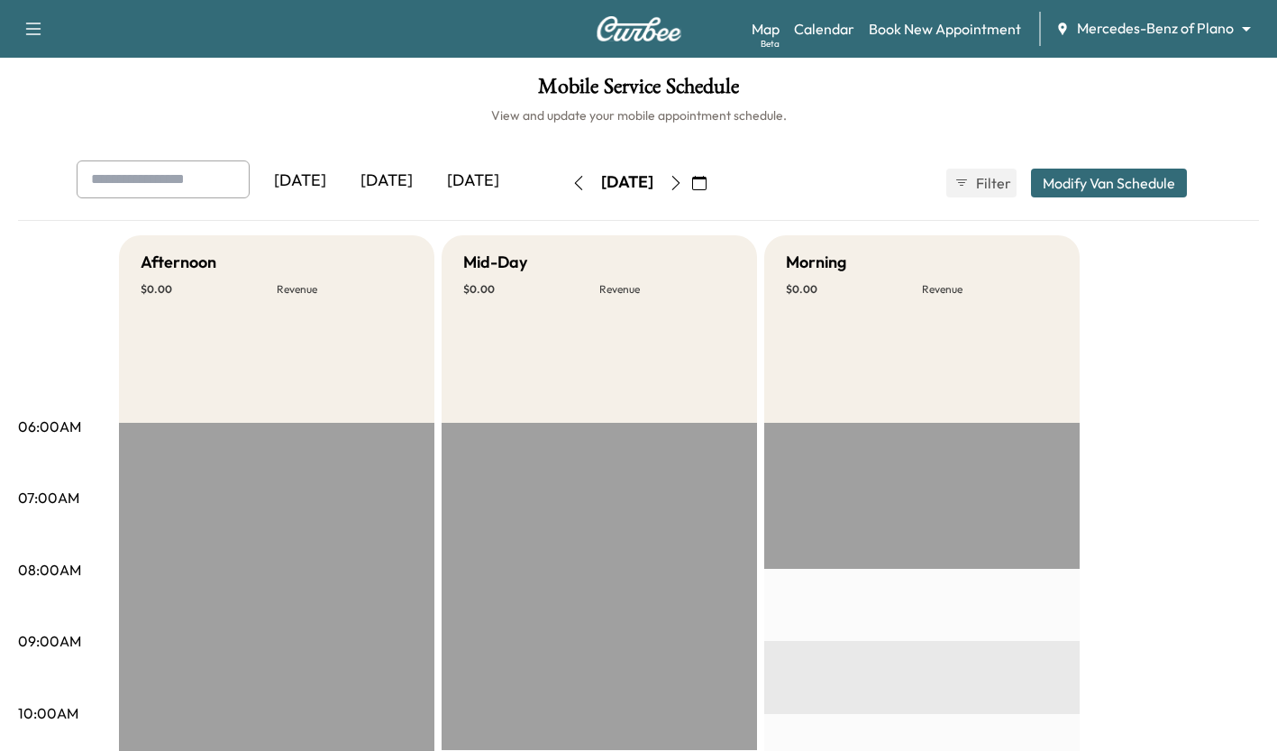
click at [402, 178] on div "[DATE]" at bounding box center [386, 180] width 87 height 41
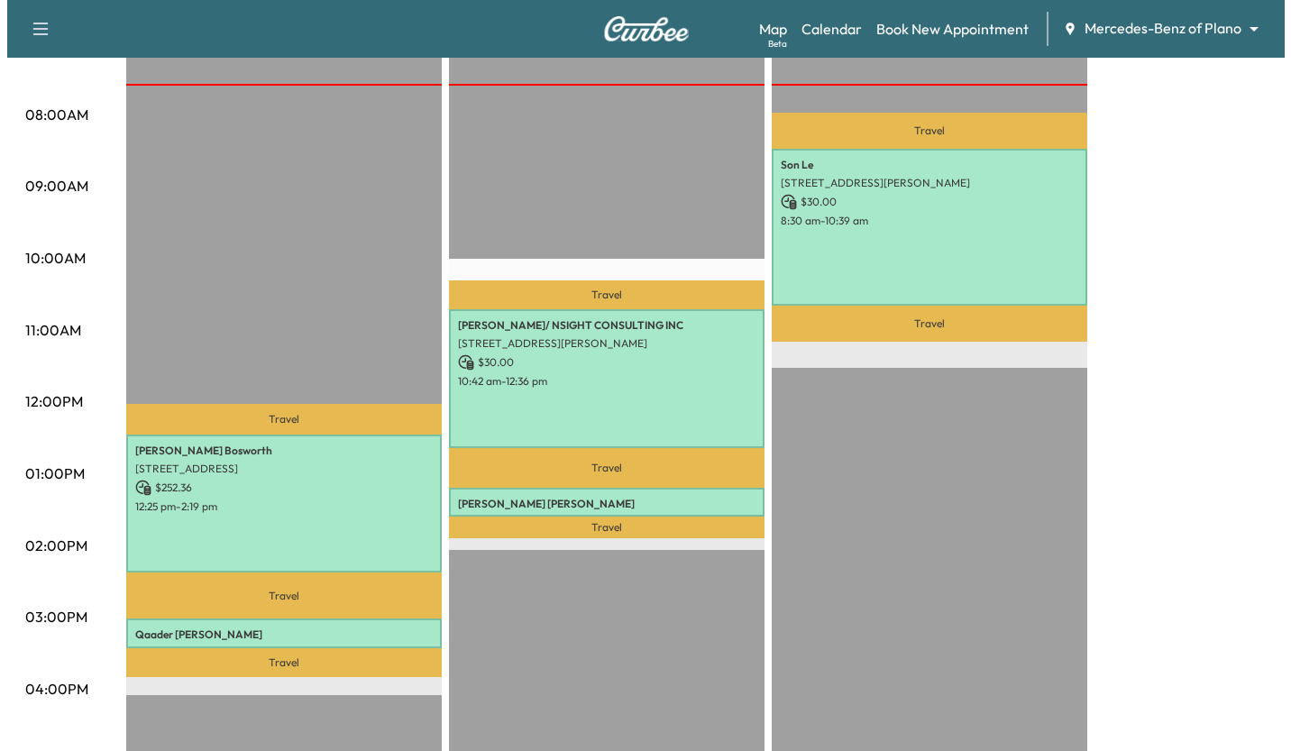
scroll to position [483, 0]
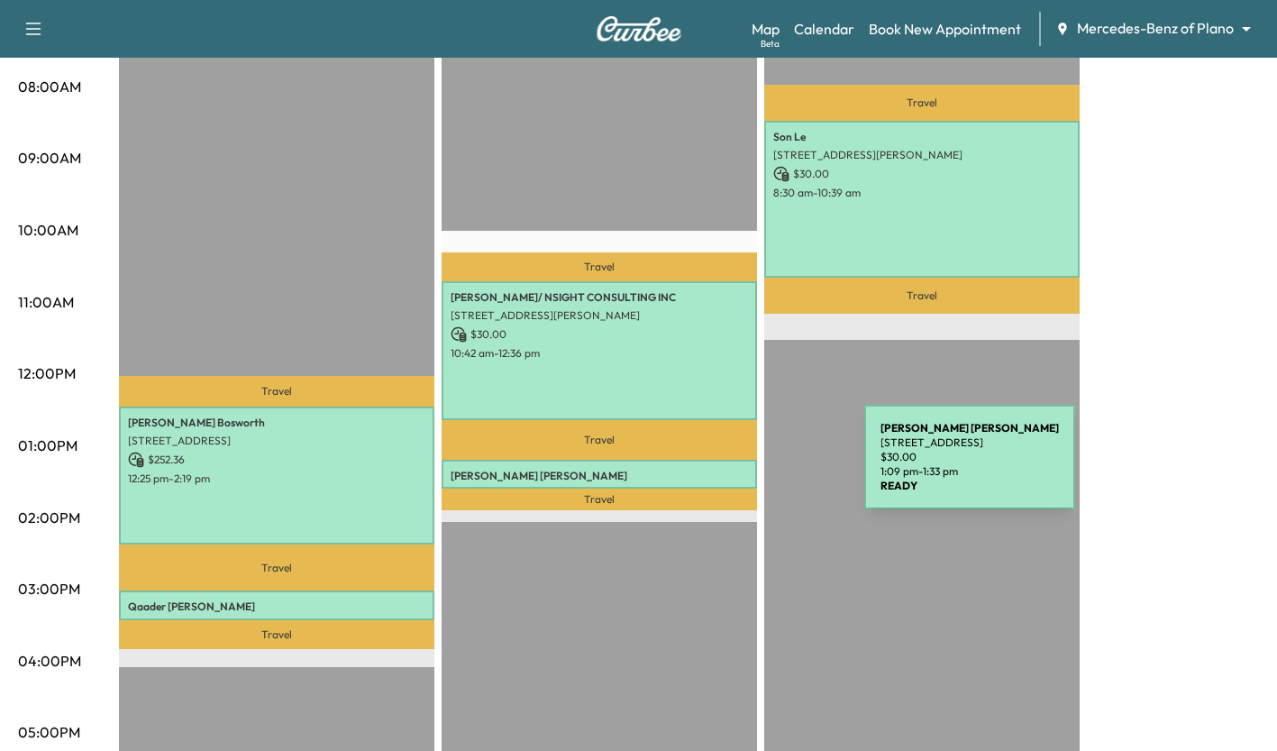
click at [729, 469] on p "Joseph Lynch" at bounding box center [599, 476] width 297 height 14
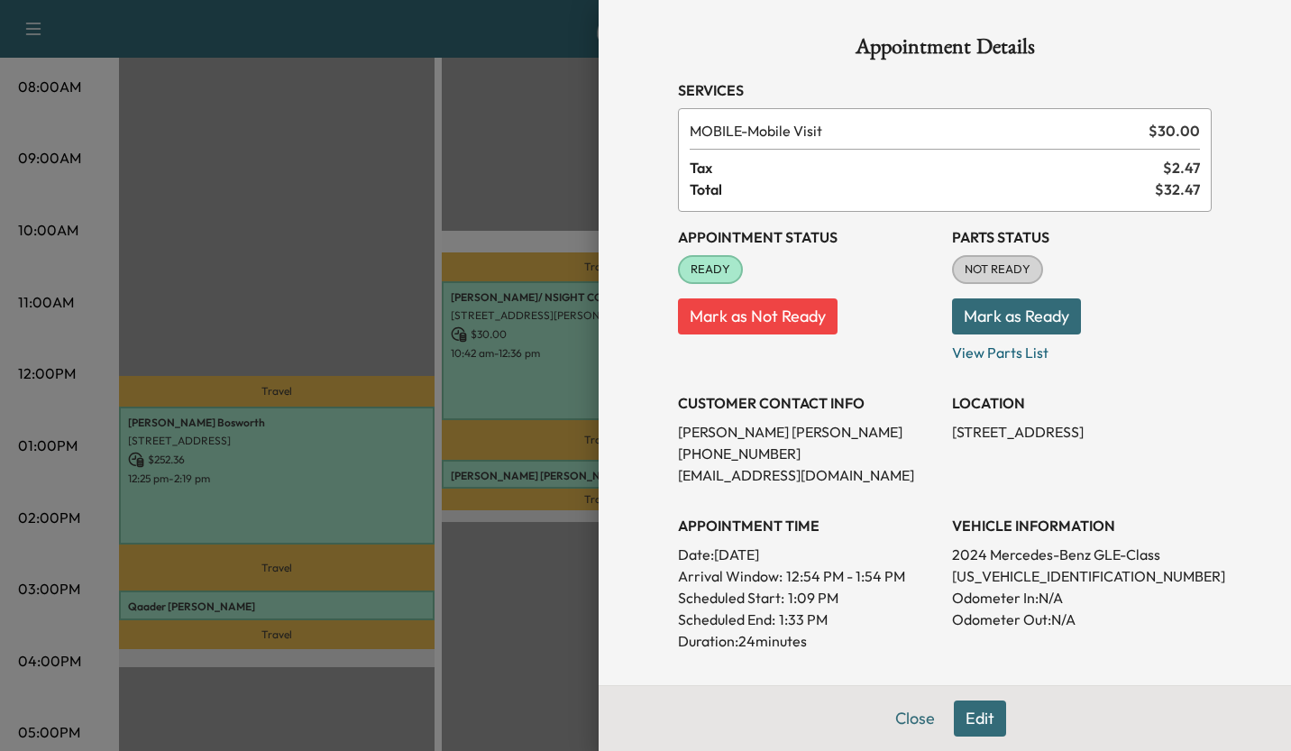
click at [524, 561] on div at bounding box center [645, 375] width 1291 height 751
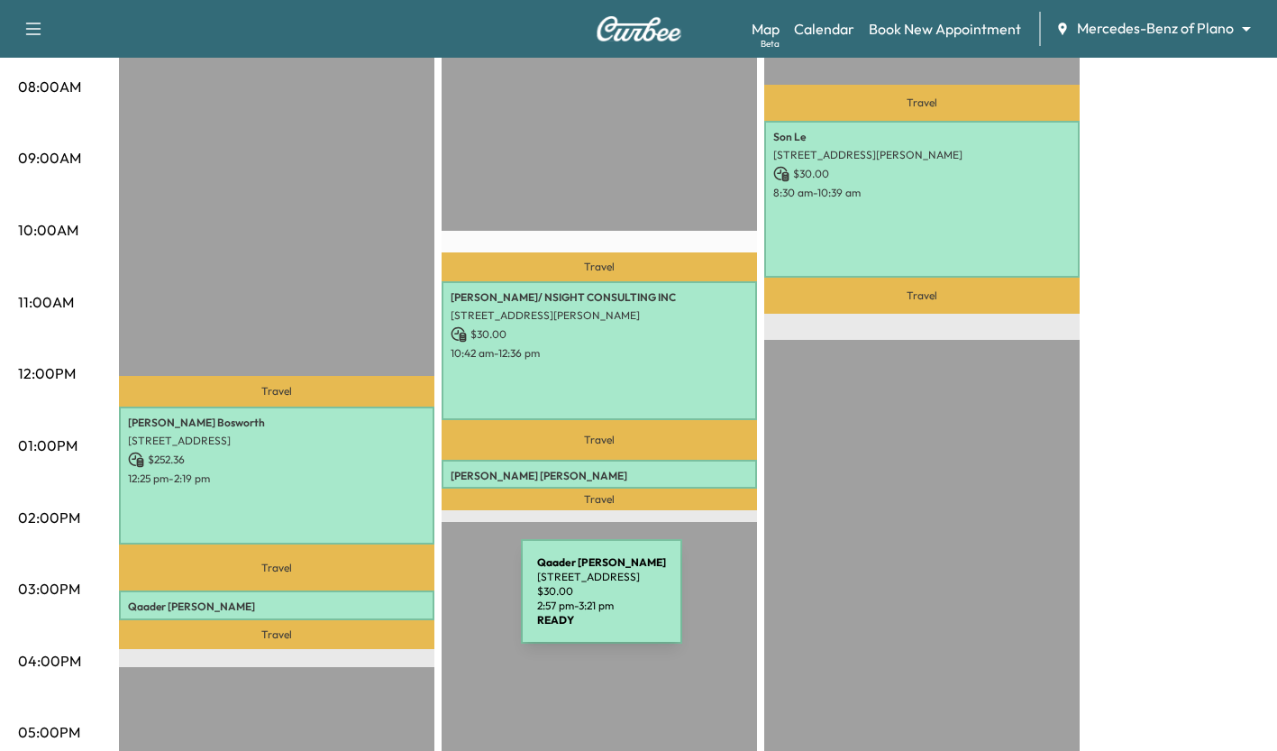
click at [386, 602] on p "Qaader Rahman" at bounding box center [276, 606] width 297 height 14
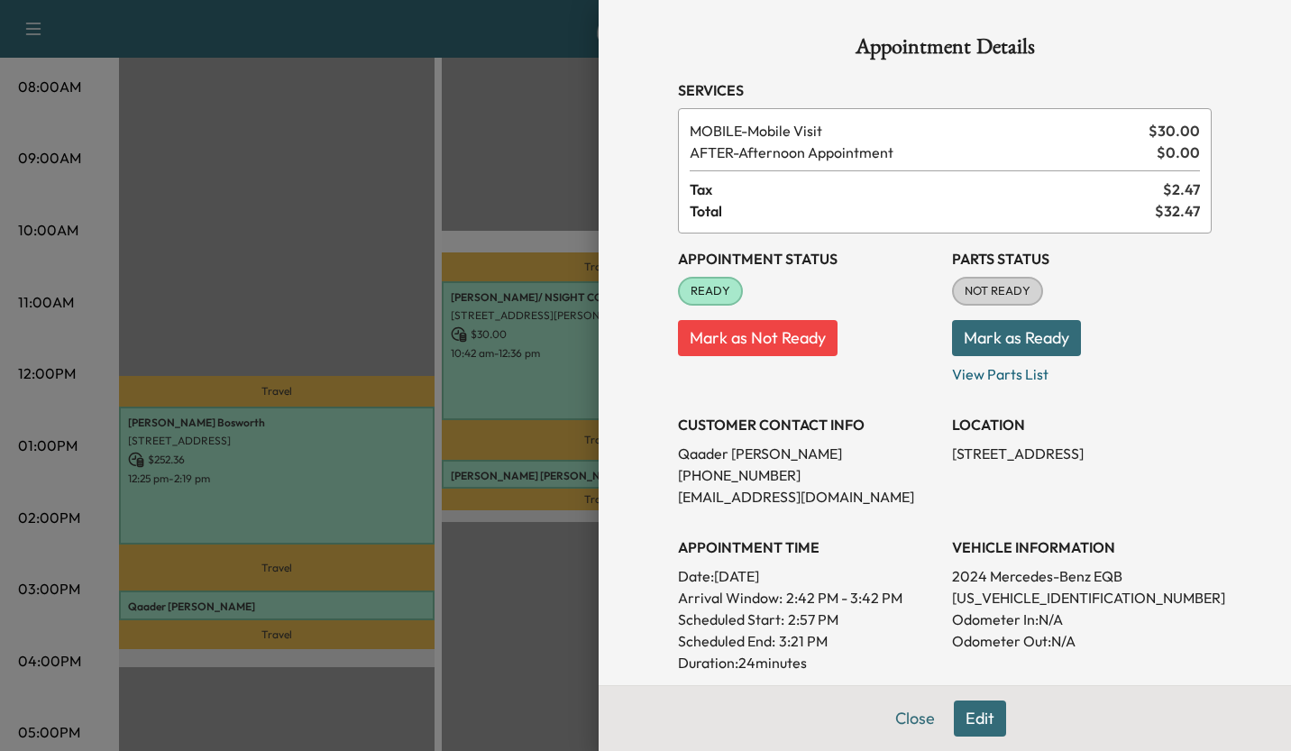
click at [556, 526] on div at bounding box center [645, 375] width 1291 height 751
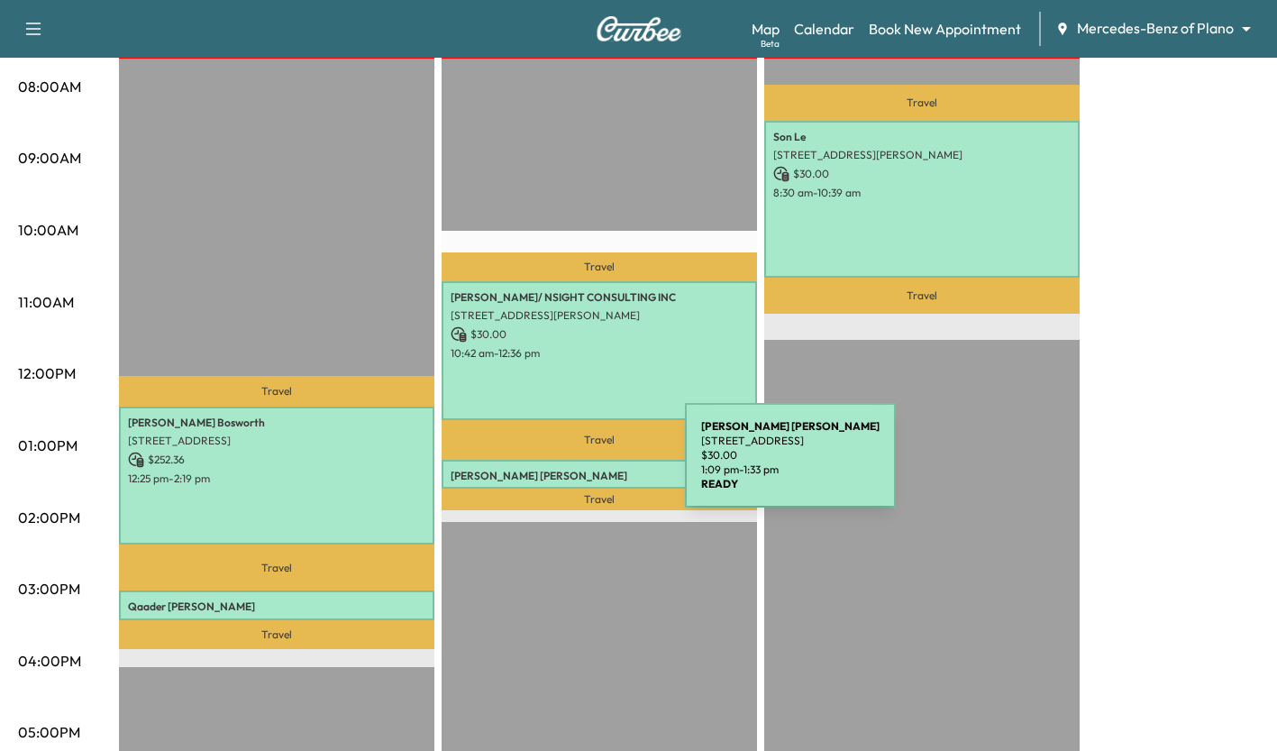
click at [550, 469] on p "Joseph Lynch" at bounding box center [599, 476] width 297 height 14
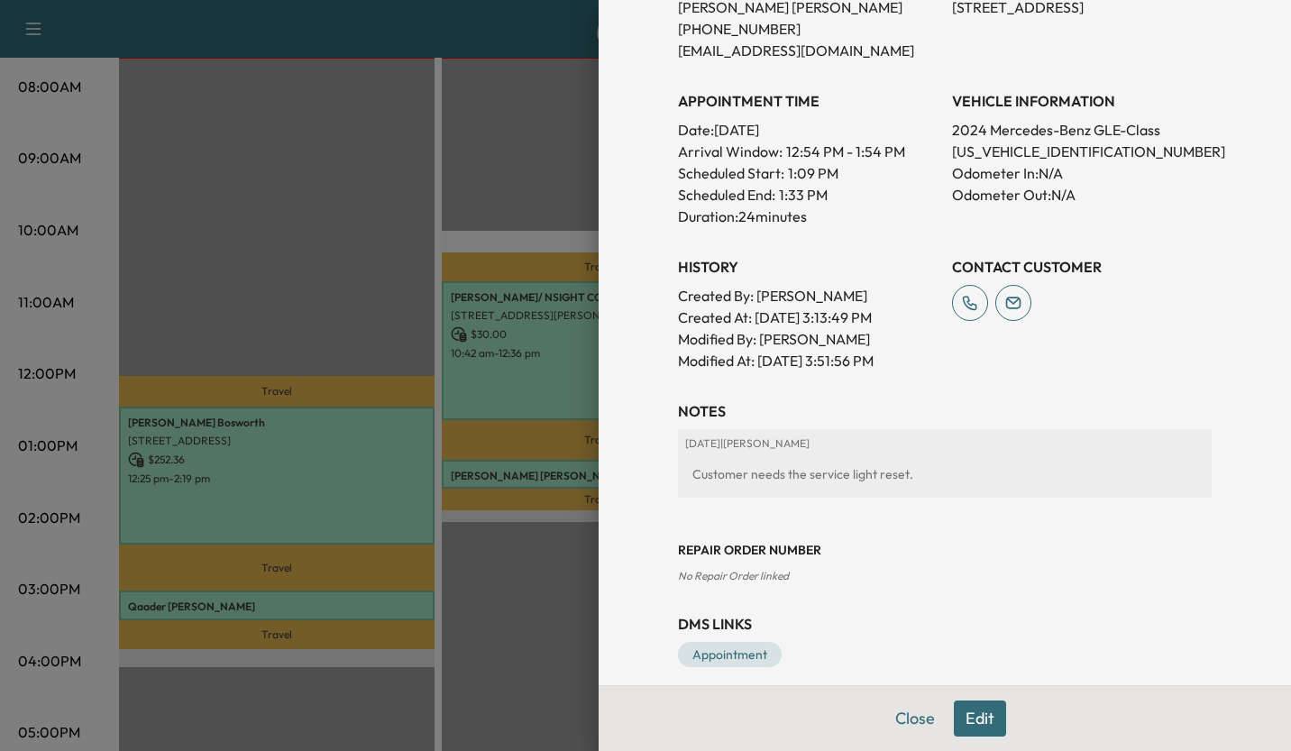
scroll to position [427, 0]
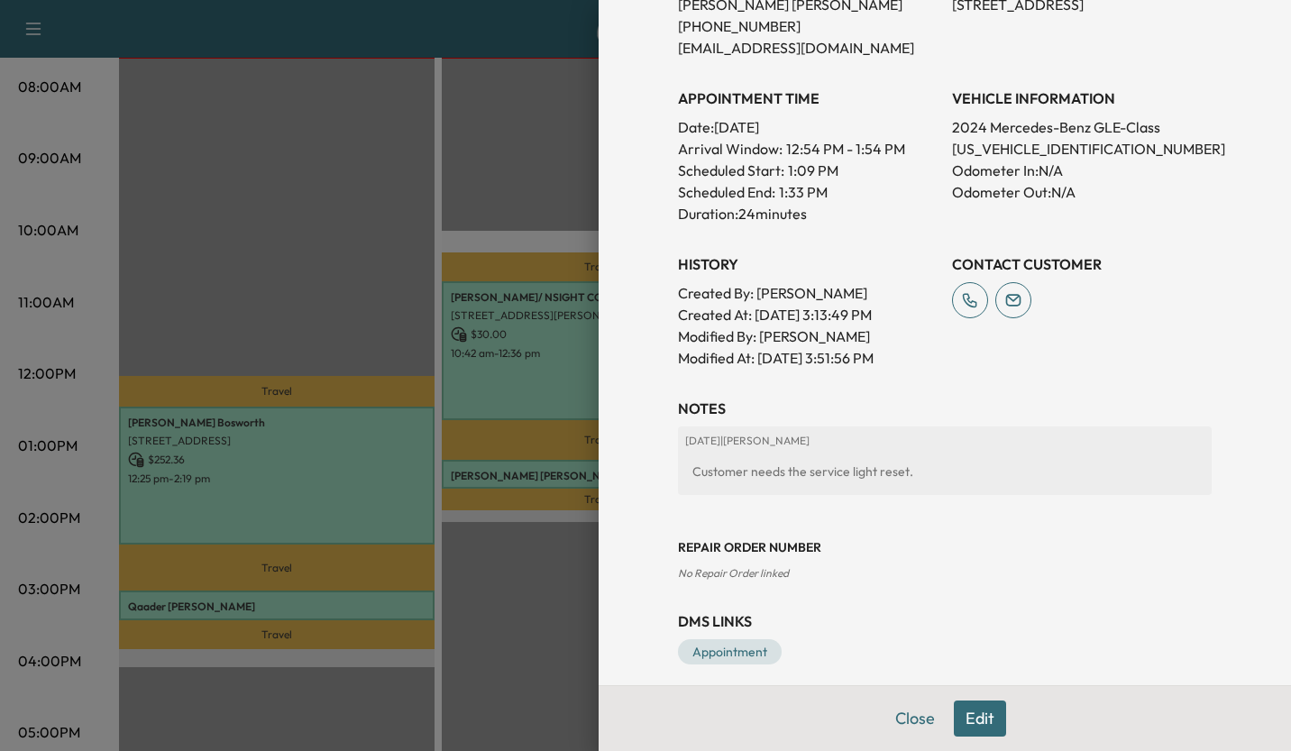
click at [517, 557] on div at bounding box center [645, 375] width 1291 height 751
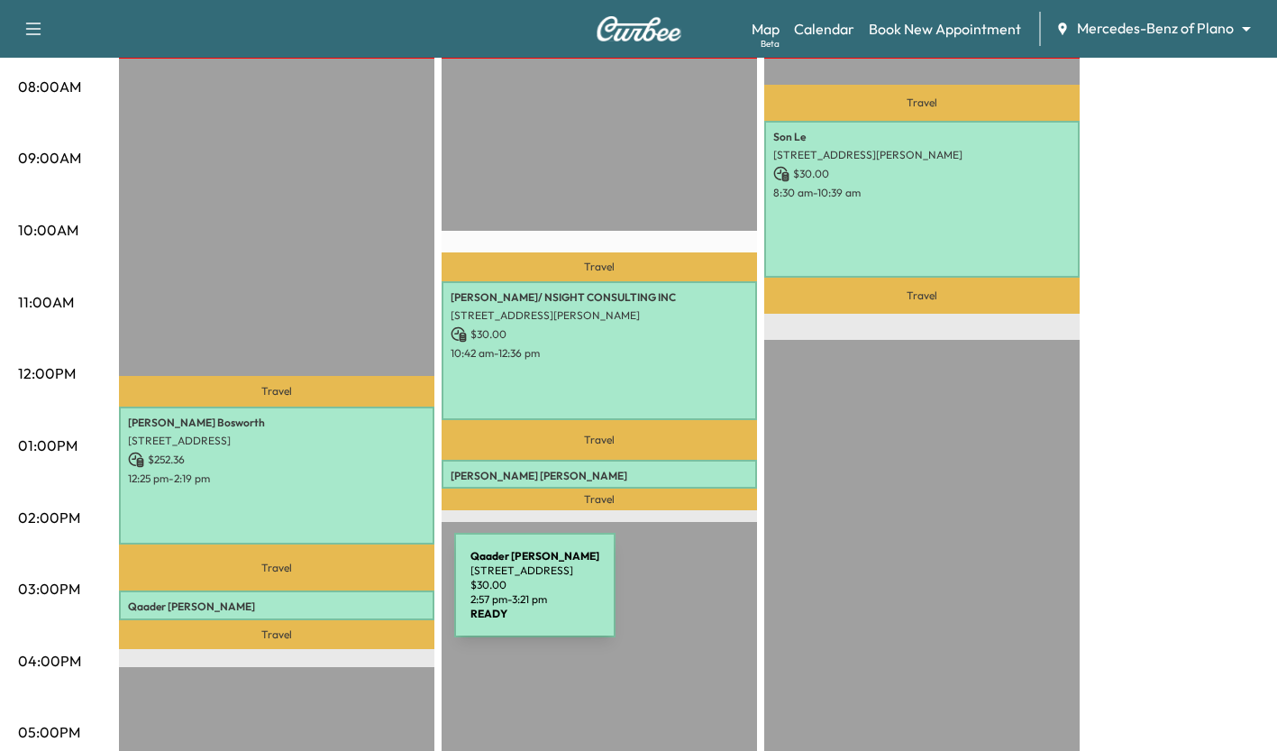
click at [319, 599] on p "Qaader Rahman" at bounding box center [276, 606] width 297 height 14
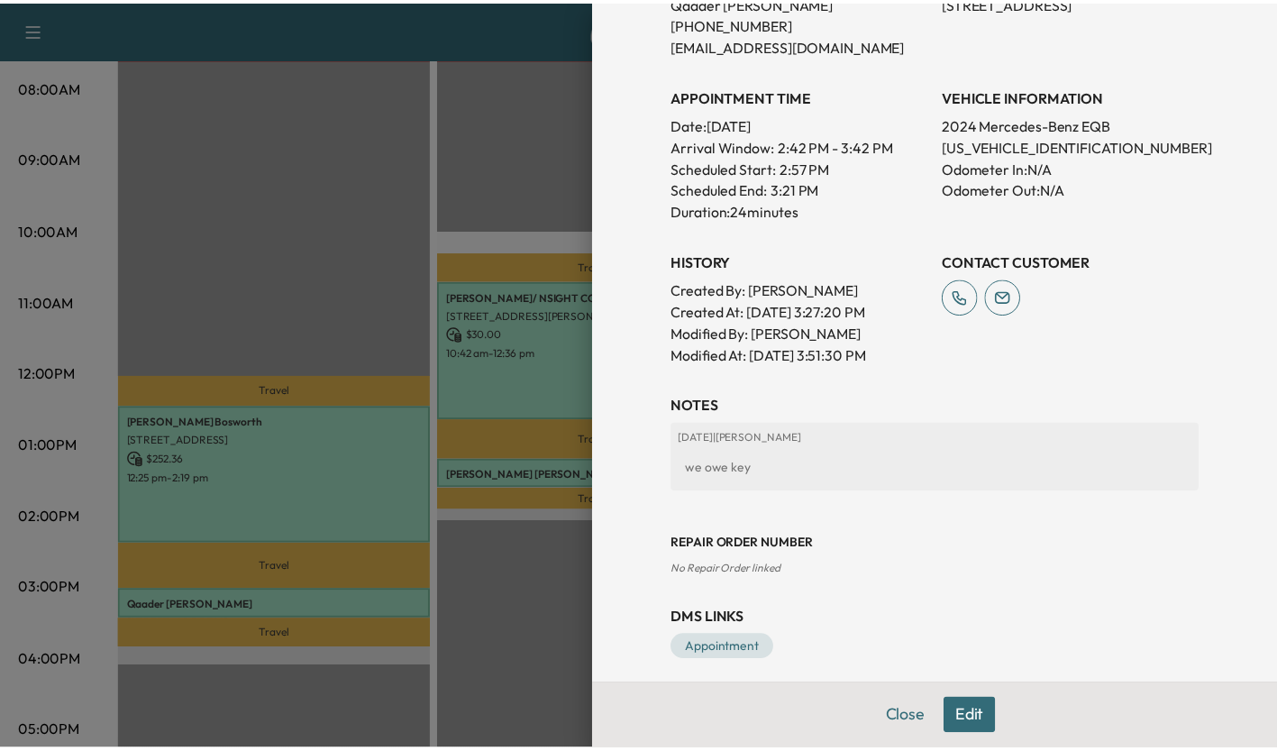
scroll to position [464, 0]
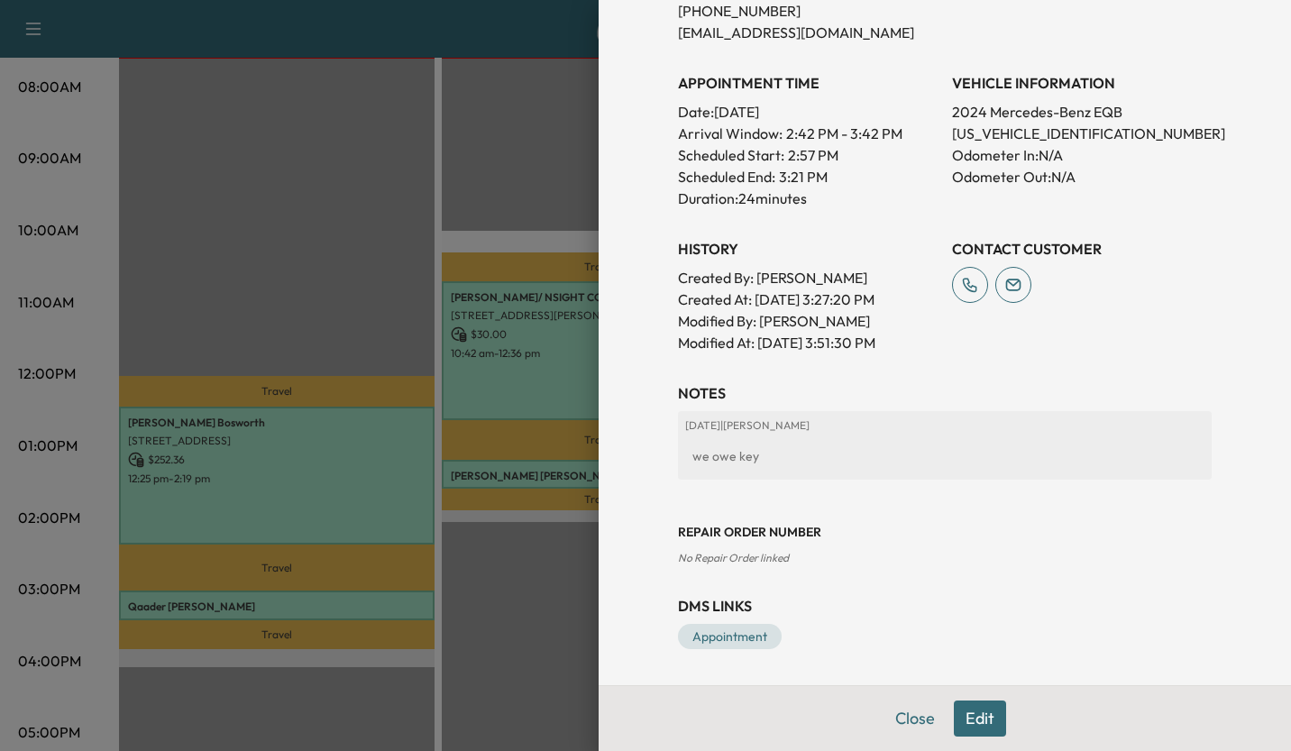
click at [556, 562] on div at bounding box center [645, 375] width 1291 height 751
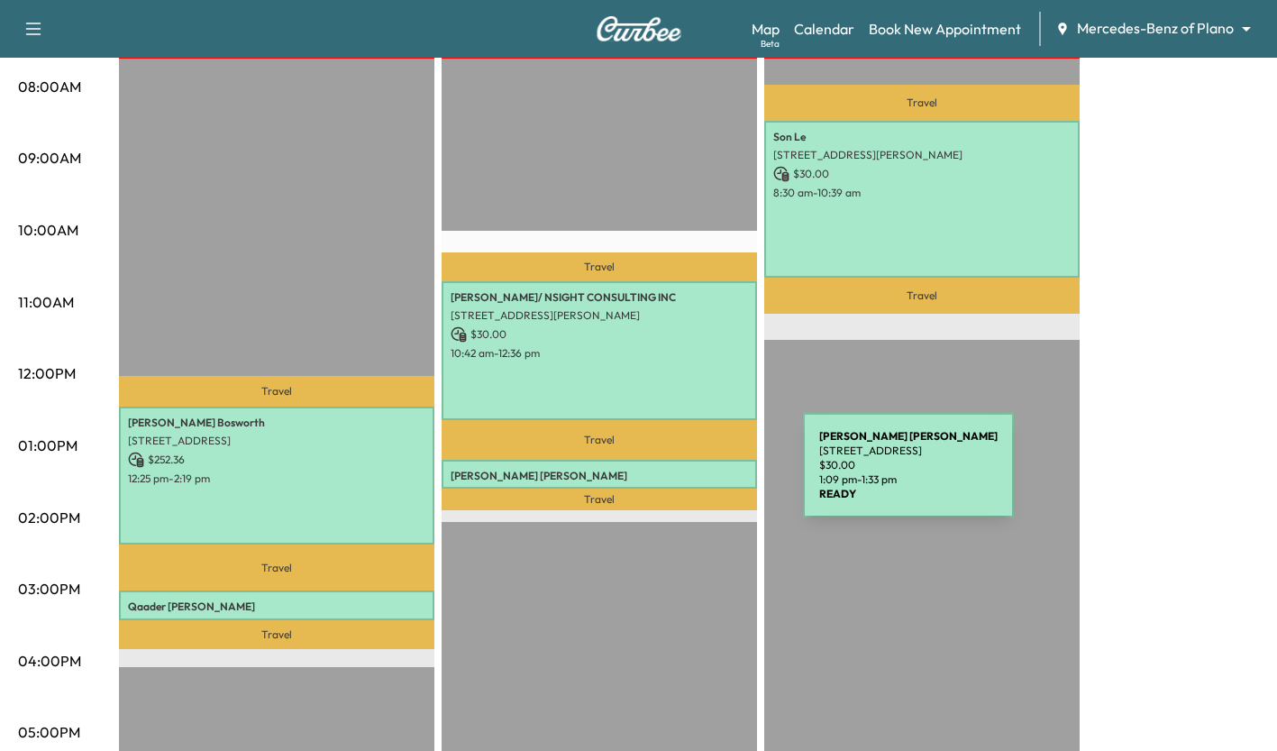
click at [668, 476] on p "Joseph Lynch" at bounding box center [599, 476] width 297 height 14
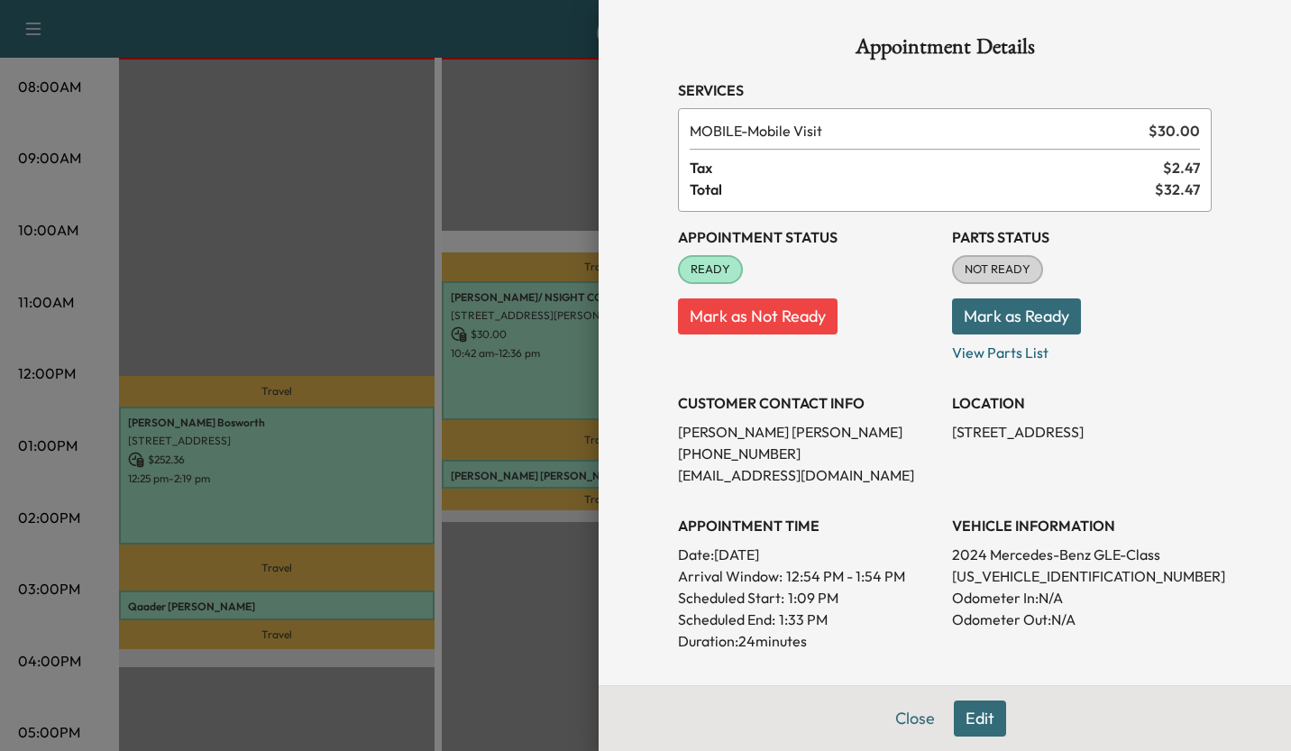
click at [523, 516] on div at bounding box center [645, 375] width 1291 height 751
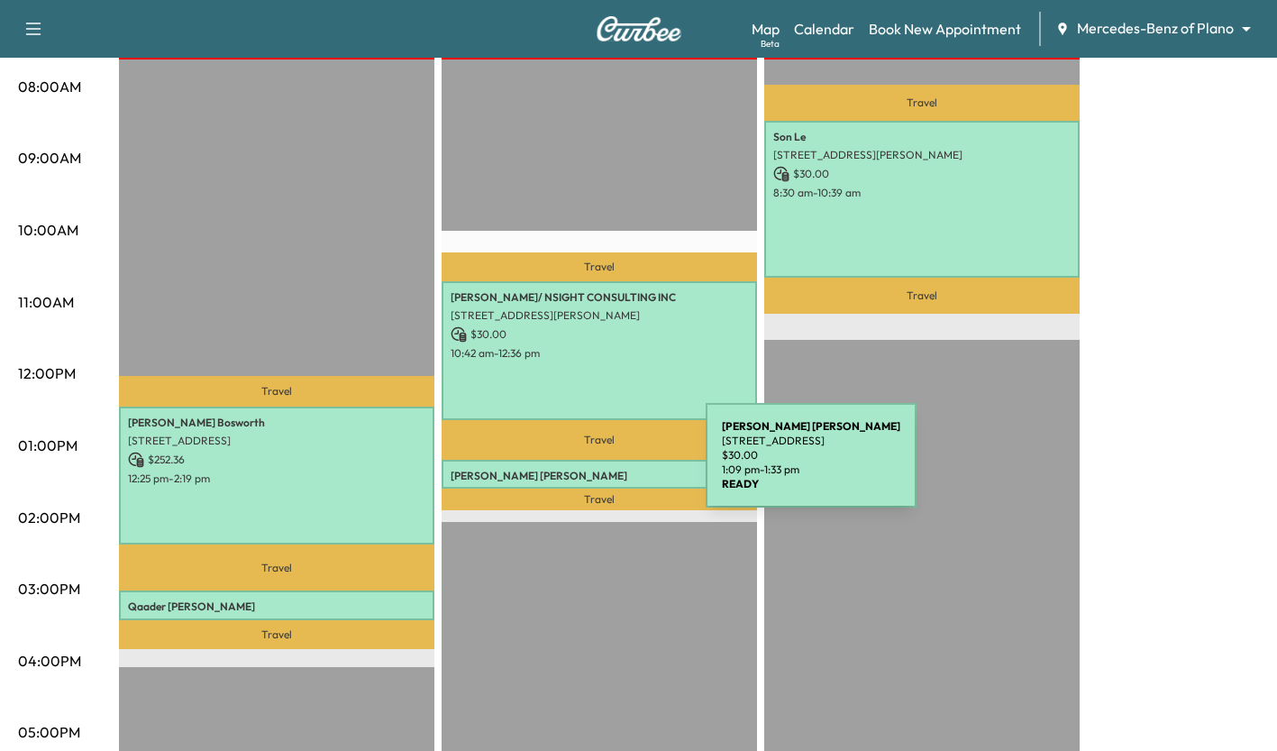
click at [571, 469] on p "Joseph Lynch" at bounding box center [599, 476] width 297 height 14
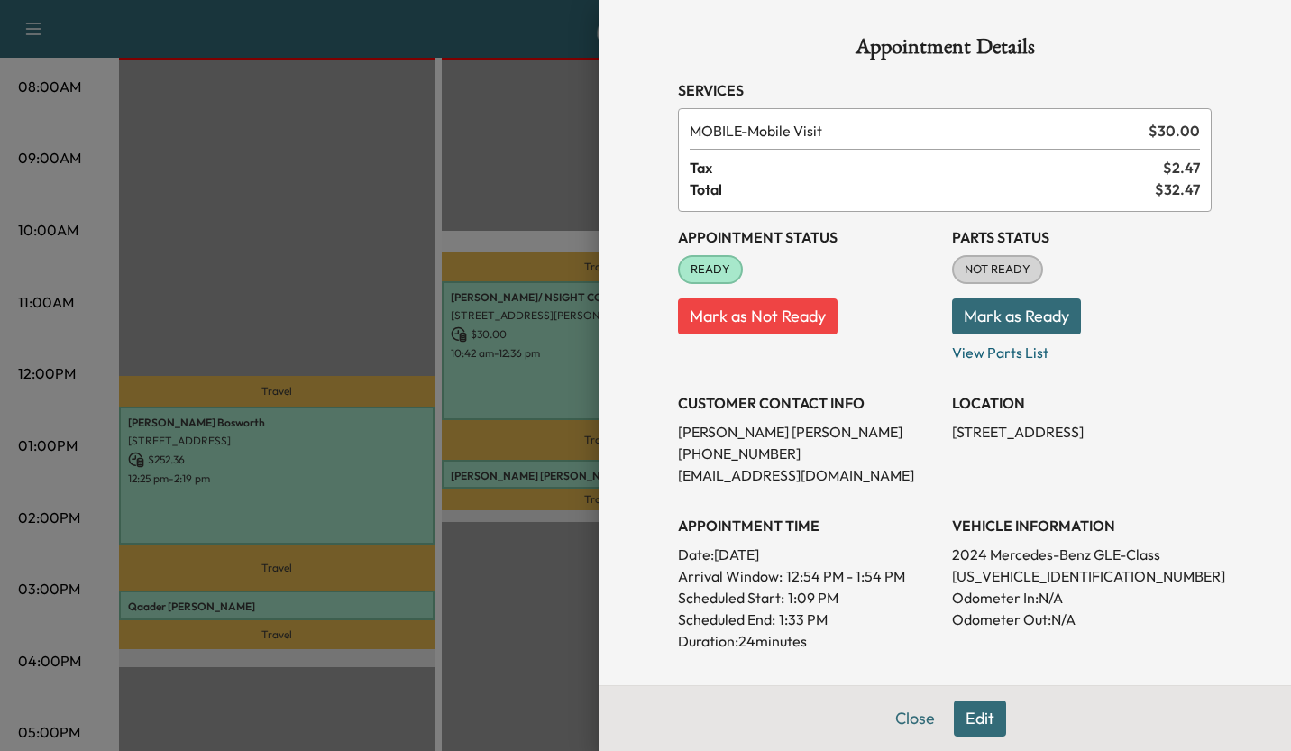
click at [502, 590] on div at bounding box center [645, 375] width 1291 height 751
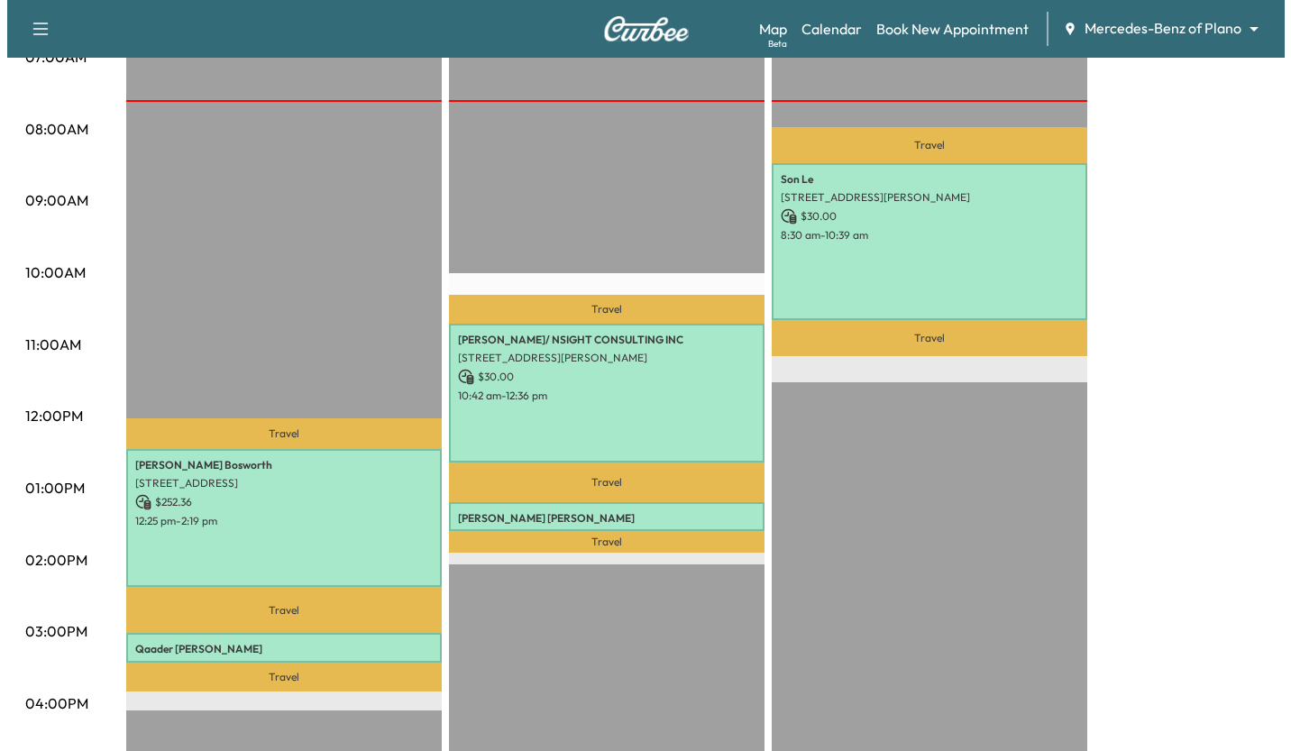
scroll to position [477, 0]
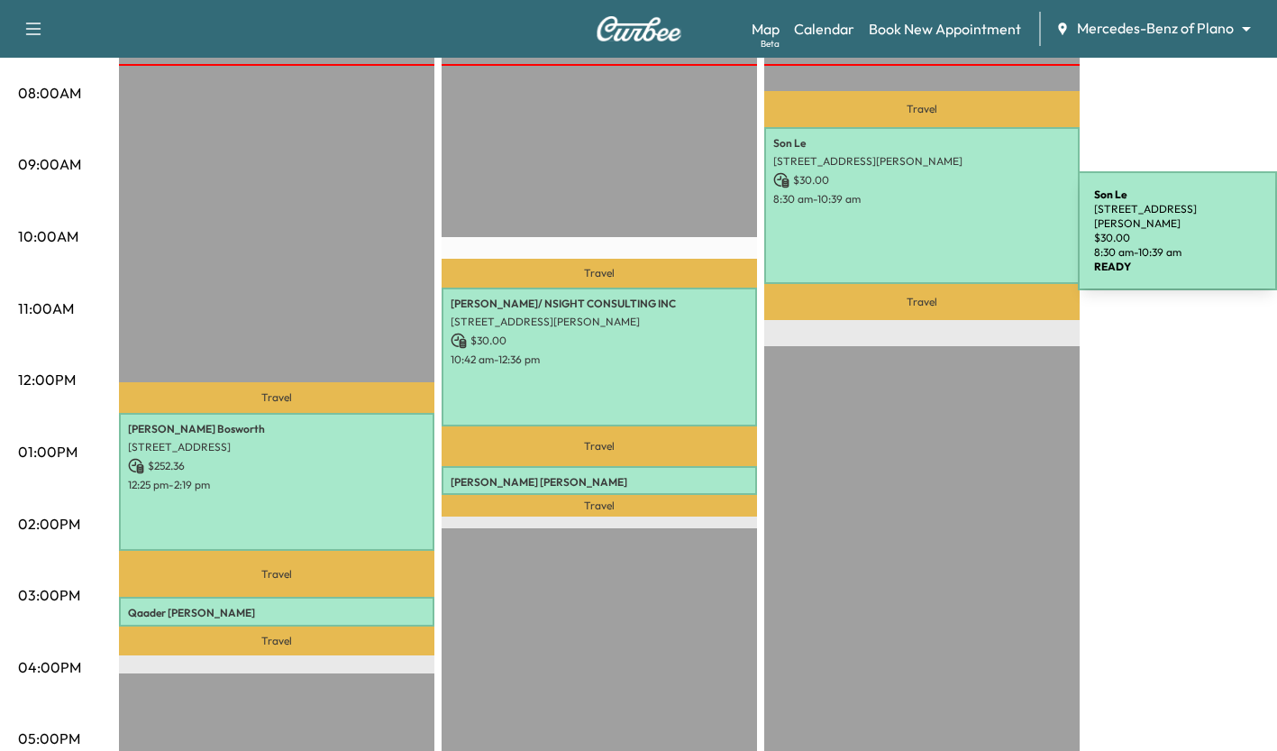
click at [943, 234] on div "Son Le 477 Tablerock Drive, Murphy, TX 75094, US $ 30.00 8:30 am - 10:39 am" at bounding box center [922, 205] width 316 height 157
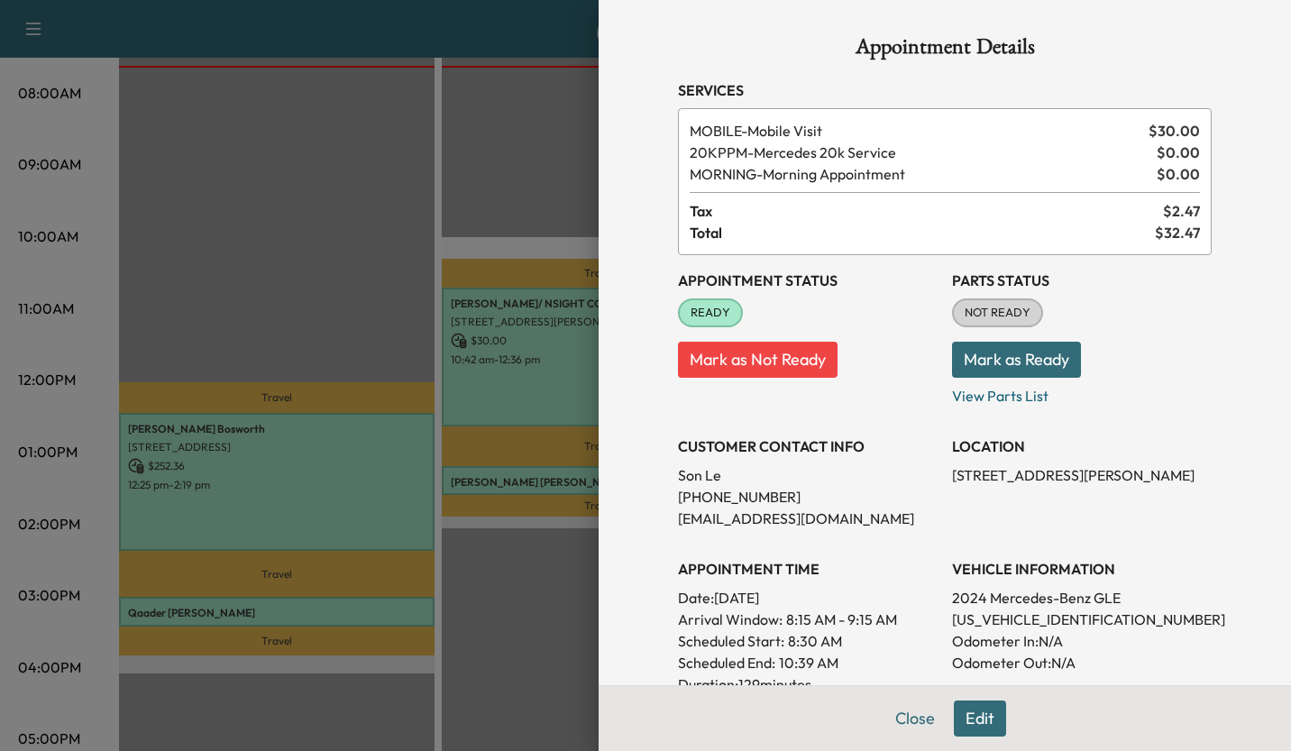
click at [536, 361] on div at bounding box center [645, 375] width 1291 height 751
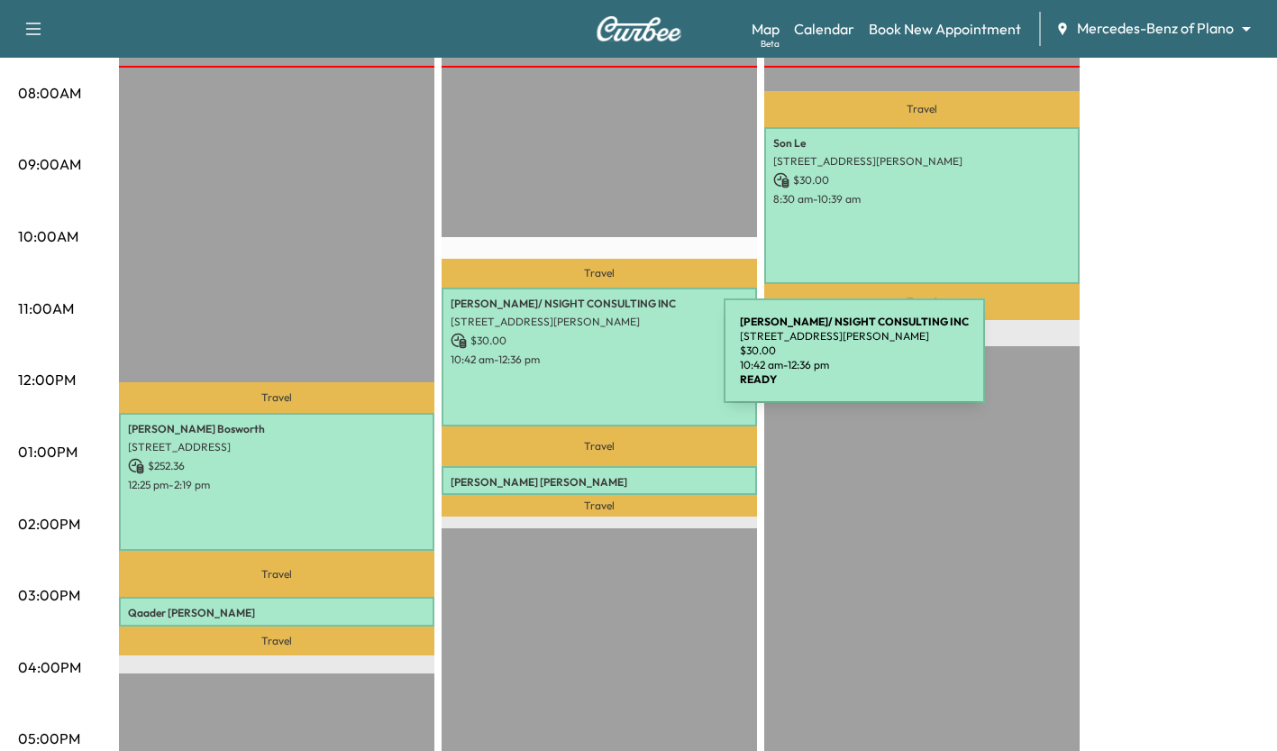
click at [589, 361] on p "10:42 am - 12:36 pm" at bounding box center [599, 359] width 297 height 14
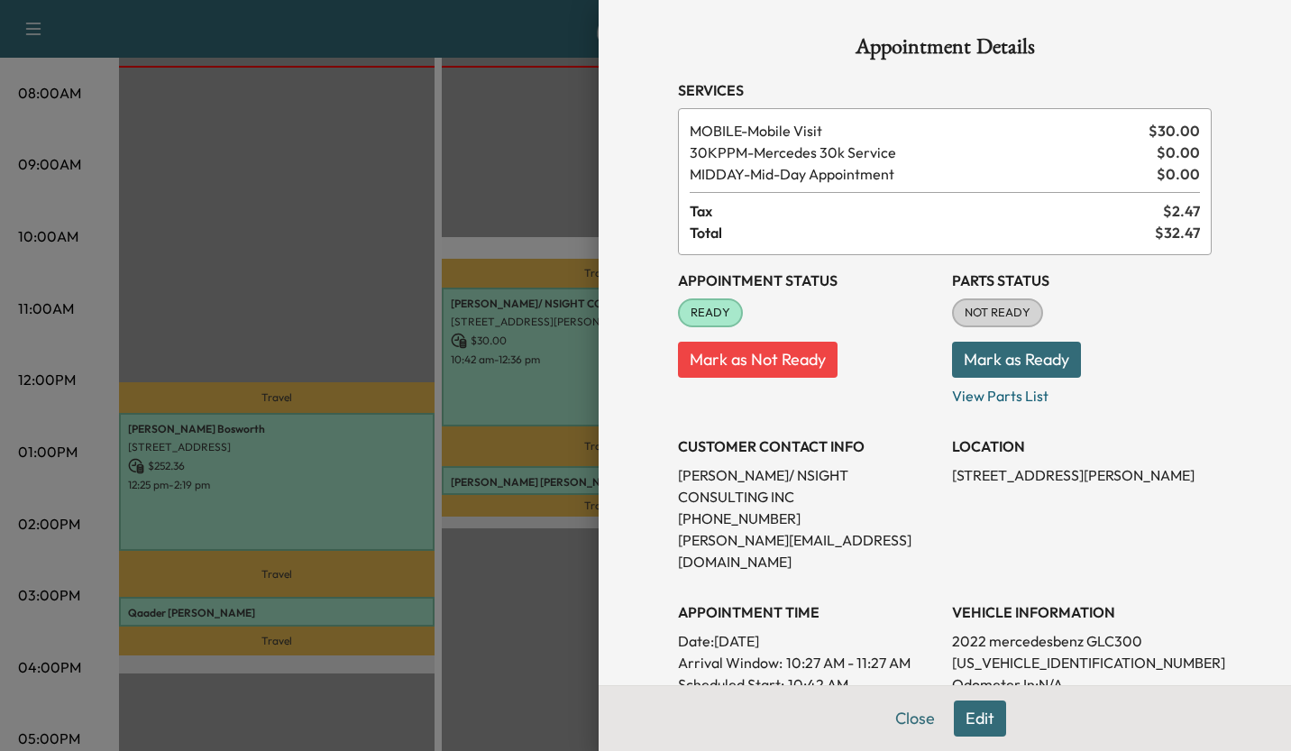
click at [286, 511] on div at bounding box center [645, 375] width 1291 height 751
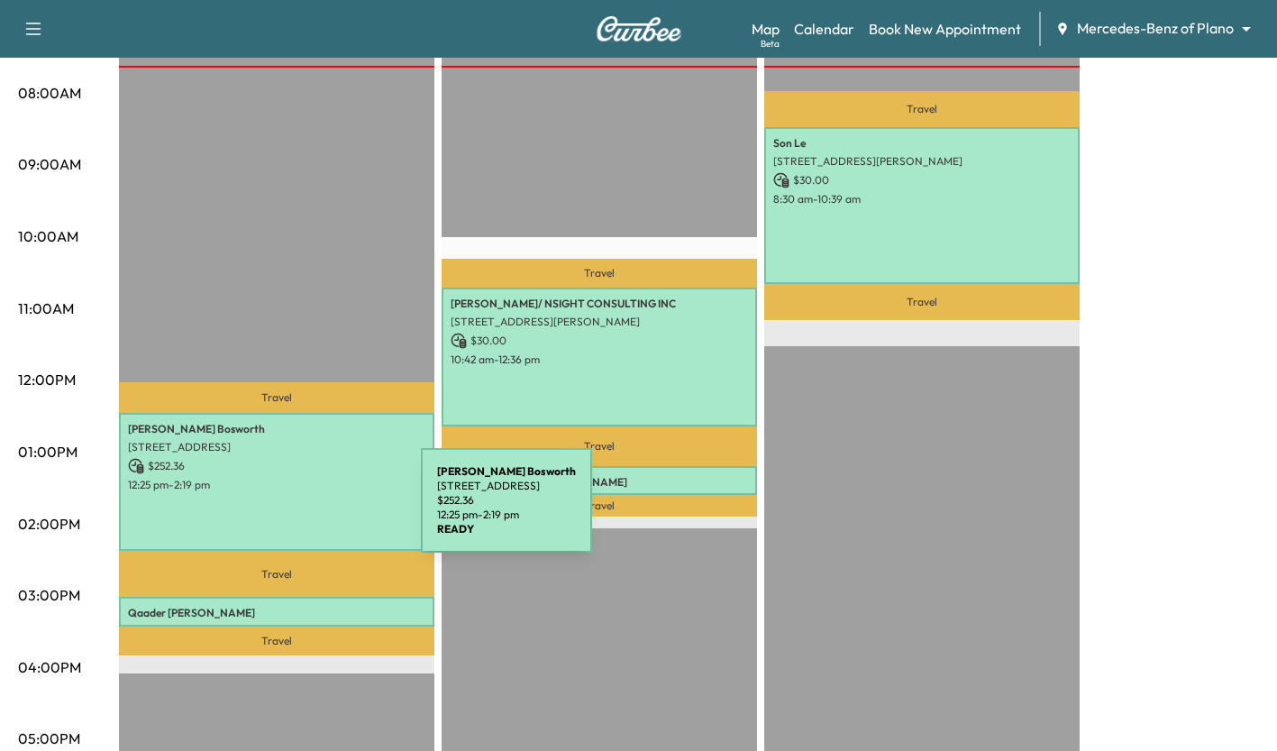
click at [286, 511] on div "Donna Bosworth 20488 Hackberry Creek Park Rd, Frisco, TX 75036, USA $ 252.36 12…" at bounding box center [277, 482] width 316 height 138
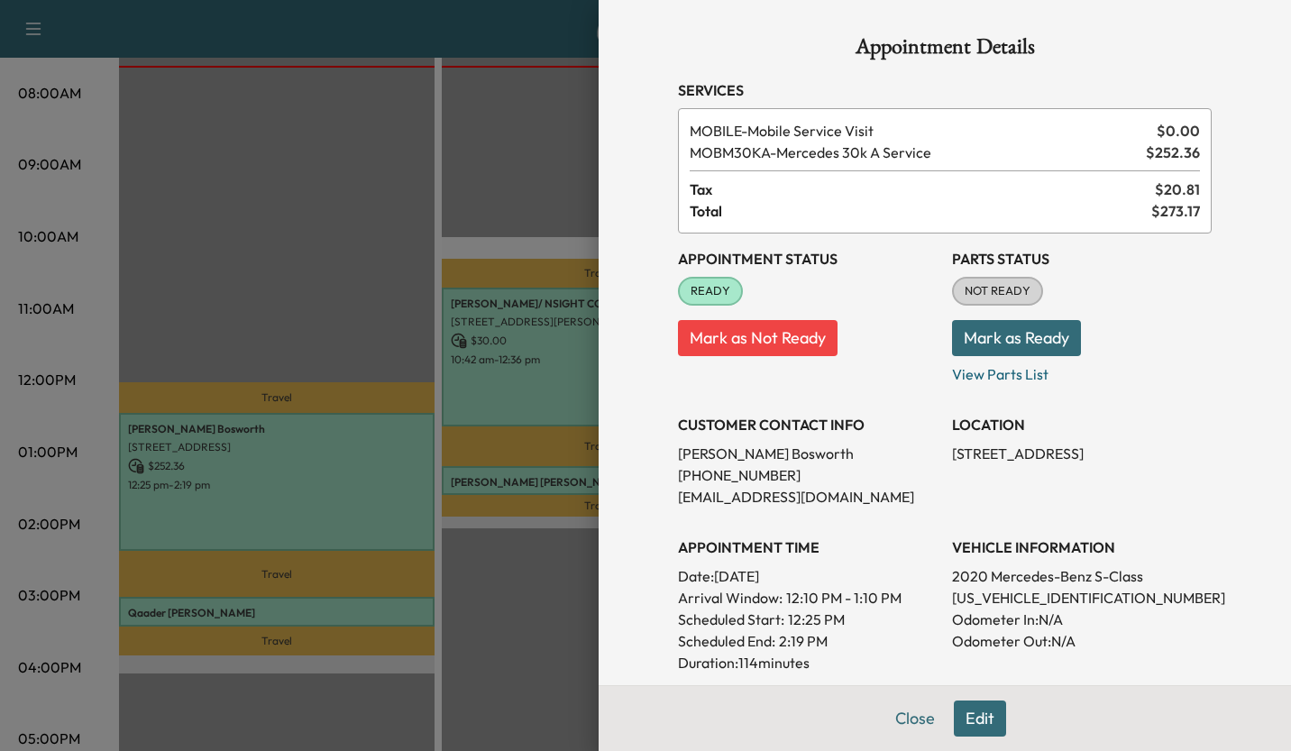
click at [513, 377] on div at bounding box center [645, 375] width 1291 height 751
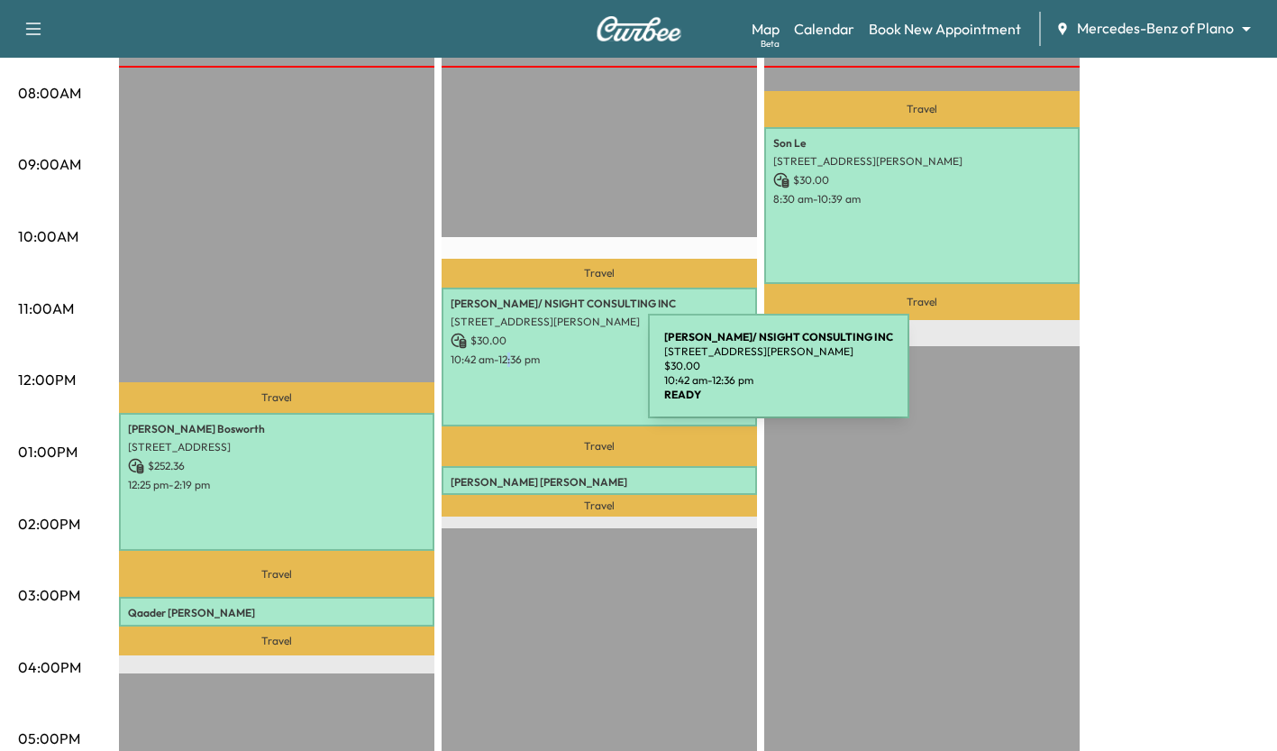
click at [513, 377] on div "Lynn Dewy/ NSIGHT CONSULTING INC 1040 Ranahan Dr, Prosper, TX 75078, USA $ 30.0…" at bounding box center [600, 357] width 316 height 138
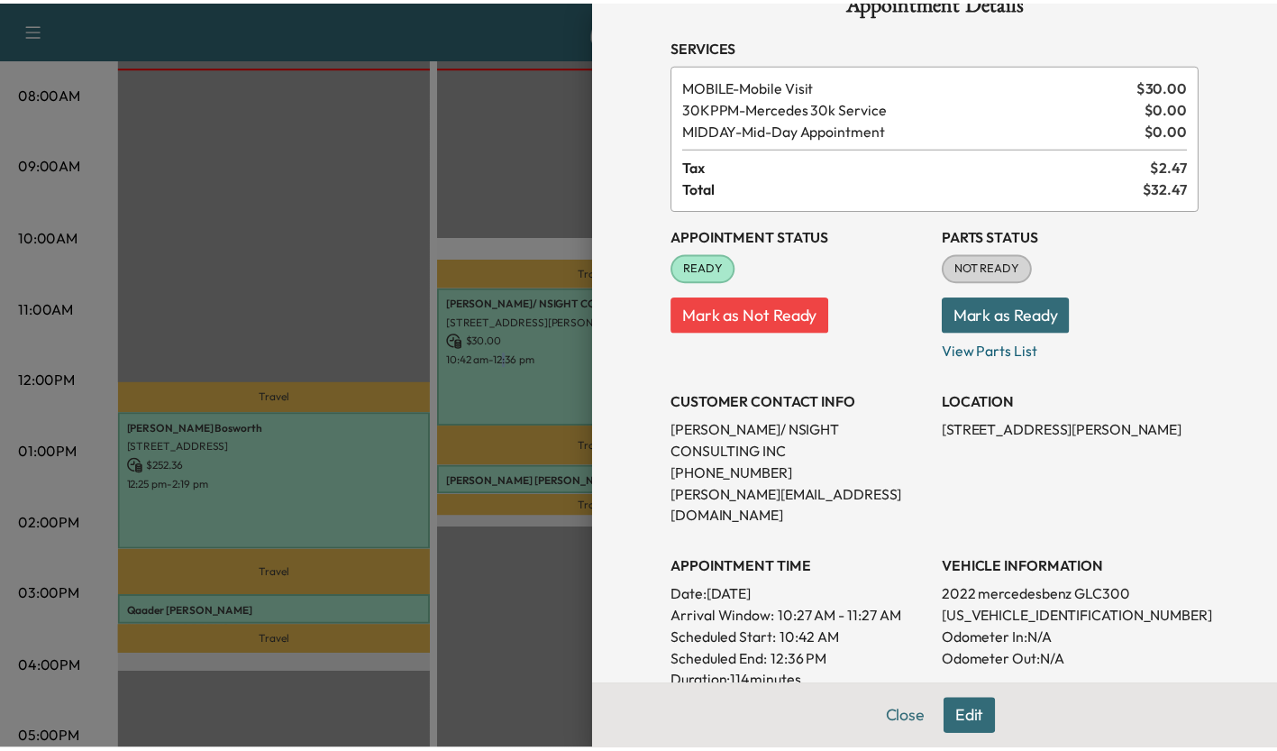
scroll to position [57, 0]
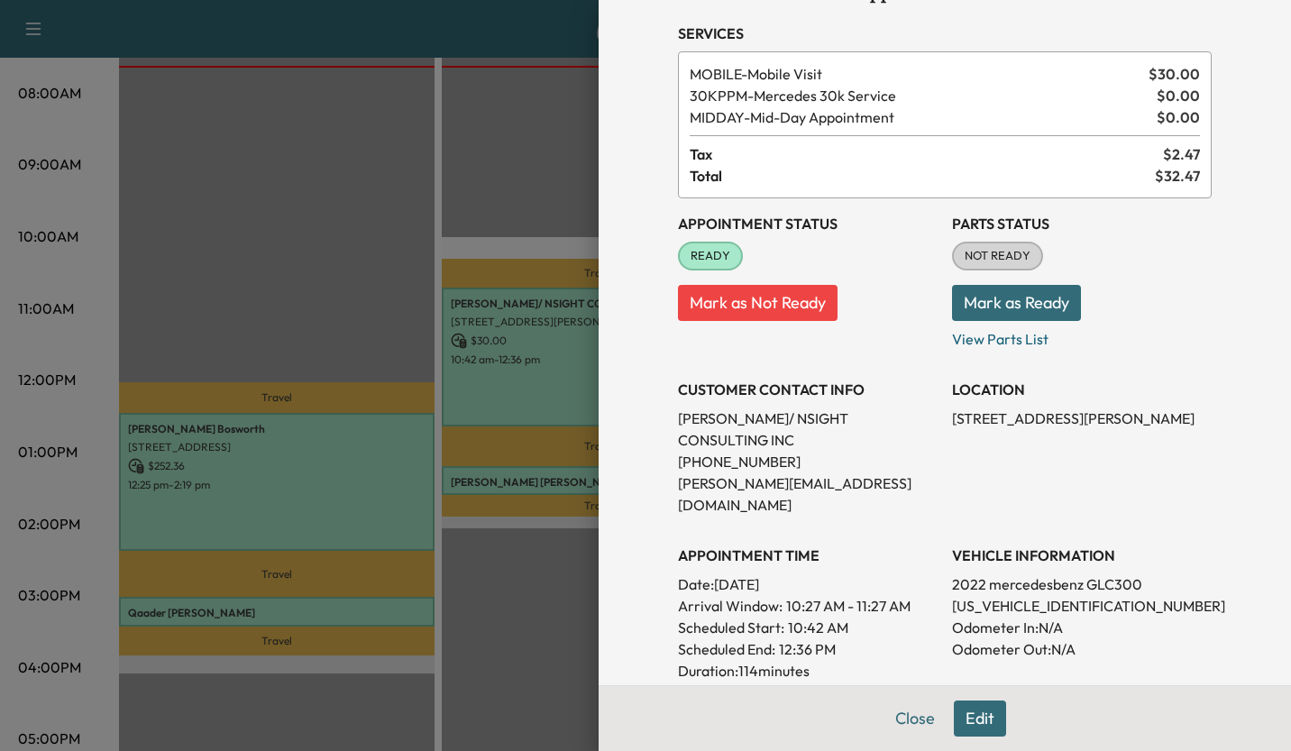
click at [522, 623] on div at bounding box center [645, 375] width 1291 height 751
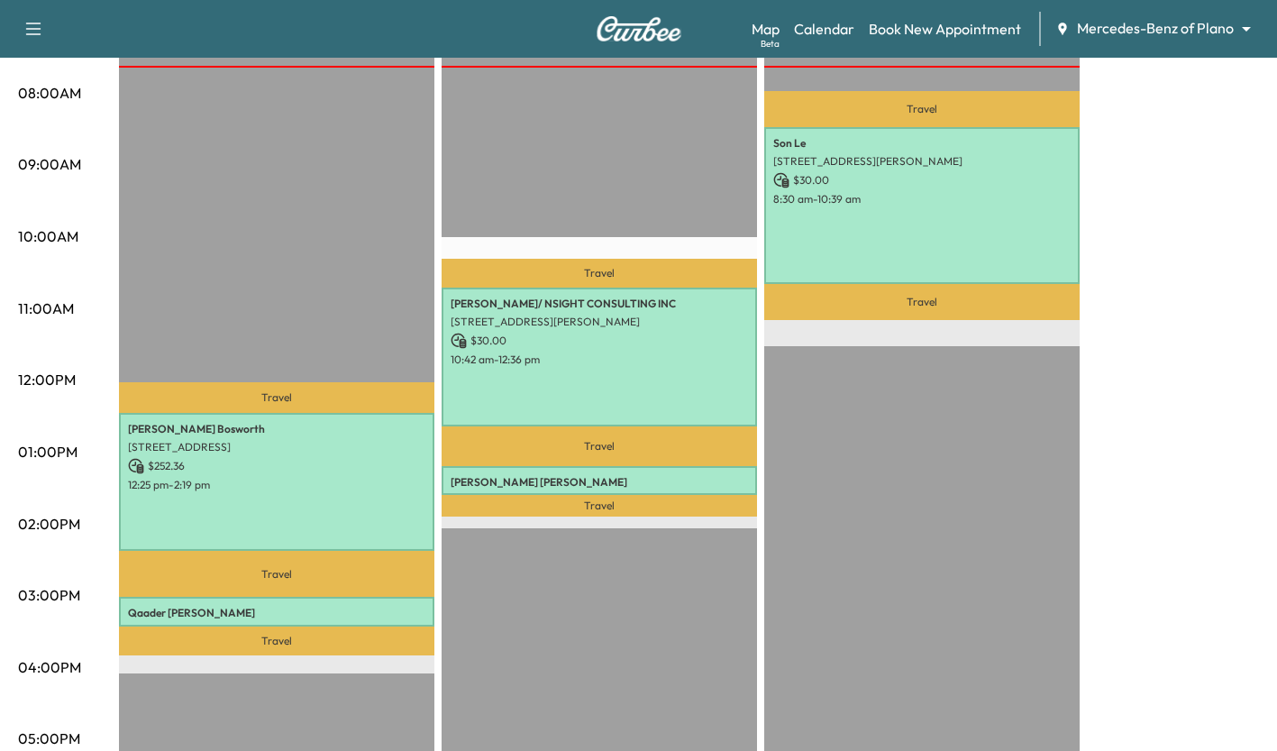
click at [612, 552] on div "Travel Lynn Dewy/ NSIGHT CONSULTING INC 1040 Ranahan Dr, Prosper, TX 75078, USA…" at bounding box center [600, 528] width 316 height 1165
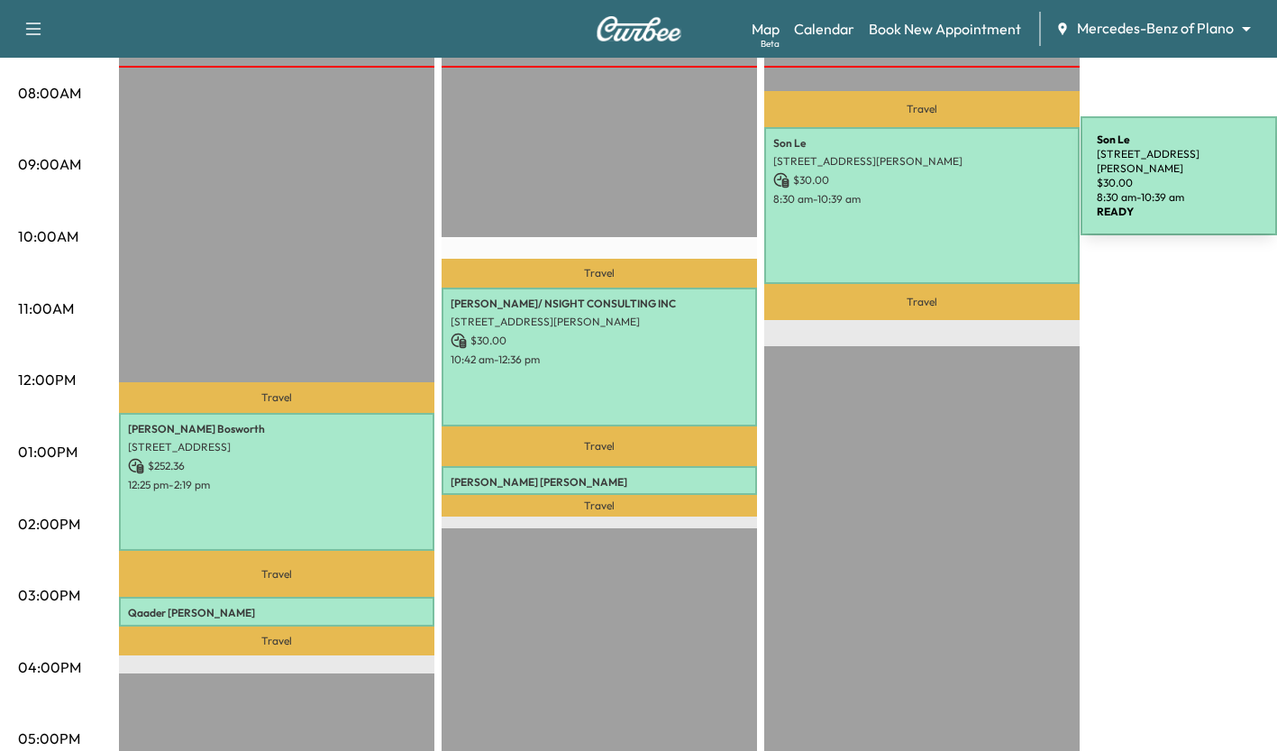
click at [946, 179] on p "$ 30.00" at bounding box center [921, 180] width 297 height 16
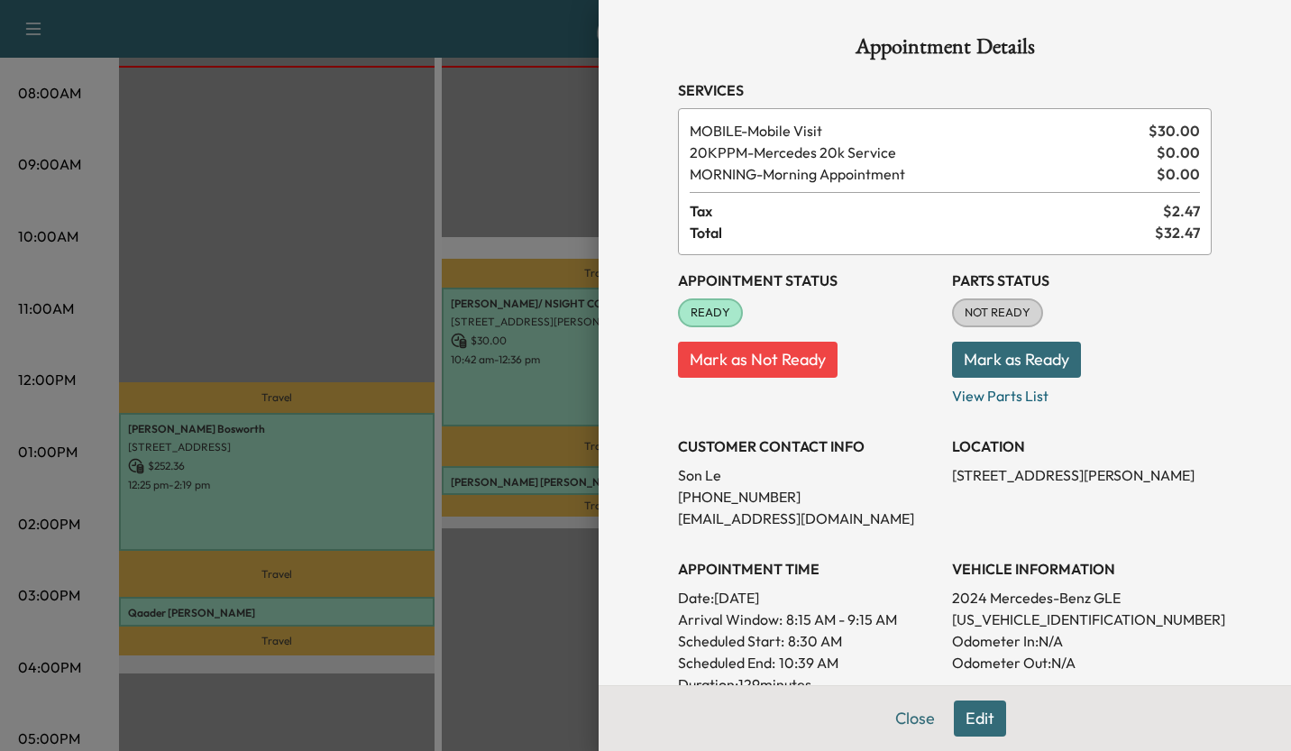
click at [552, 593] on div at bounding box center [645, 375] width 1291 height 751
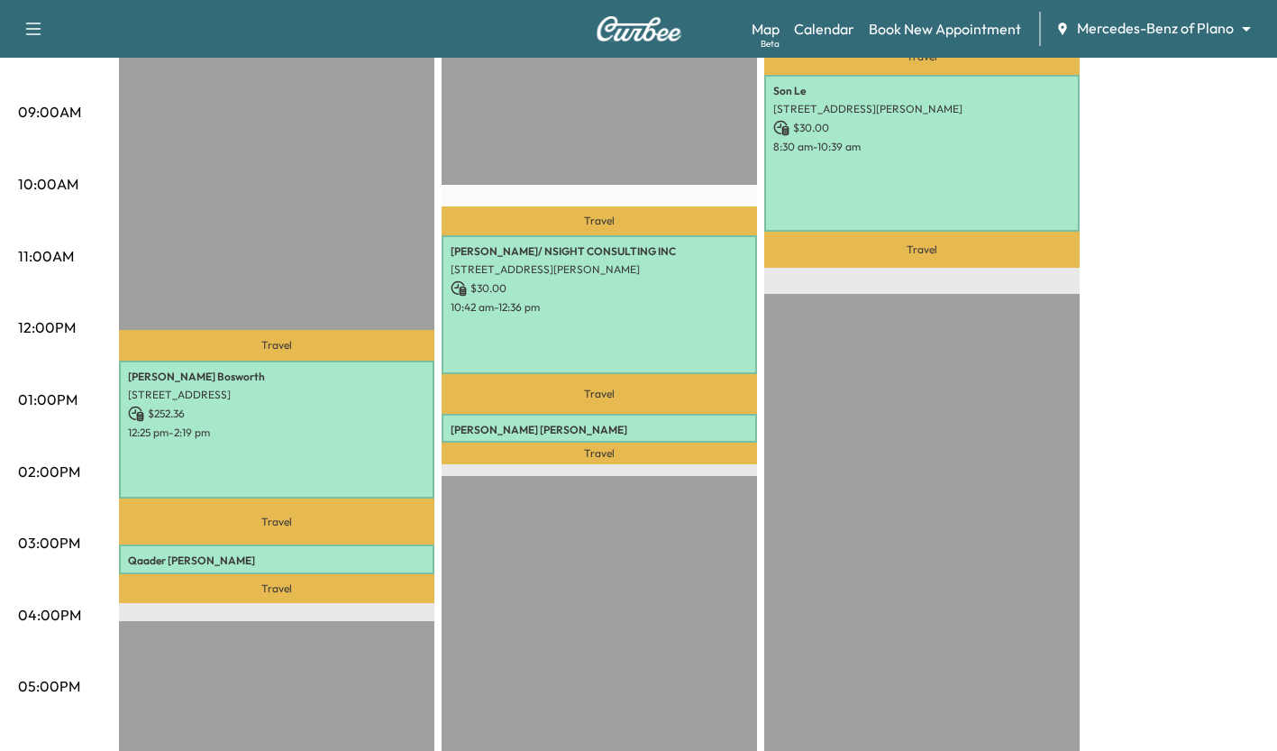
scroll to position [530, 0]
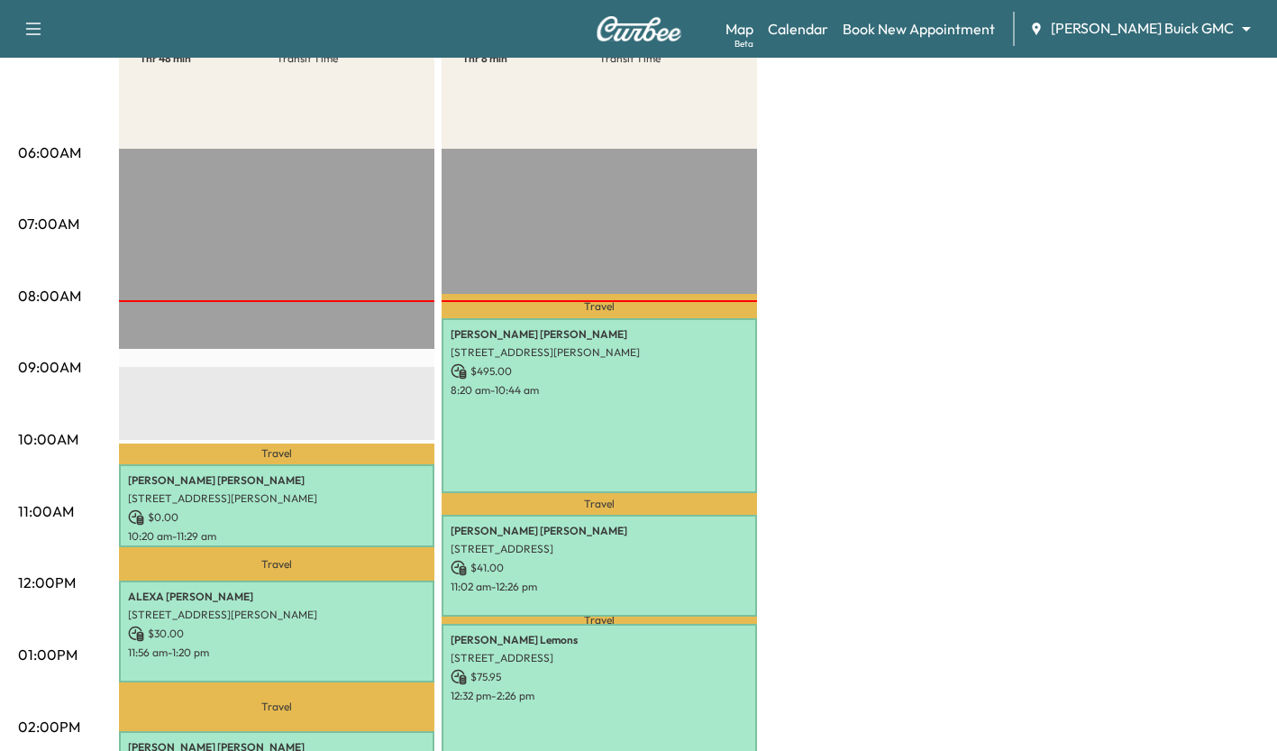
scroll to position [335, 0]
